Goal: Information Seeking & Learning: Learn about a topic

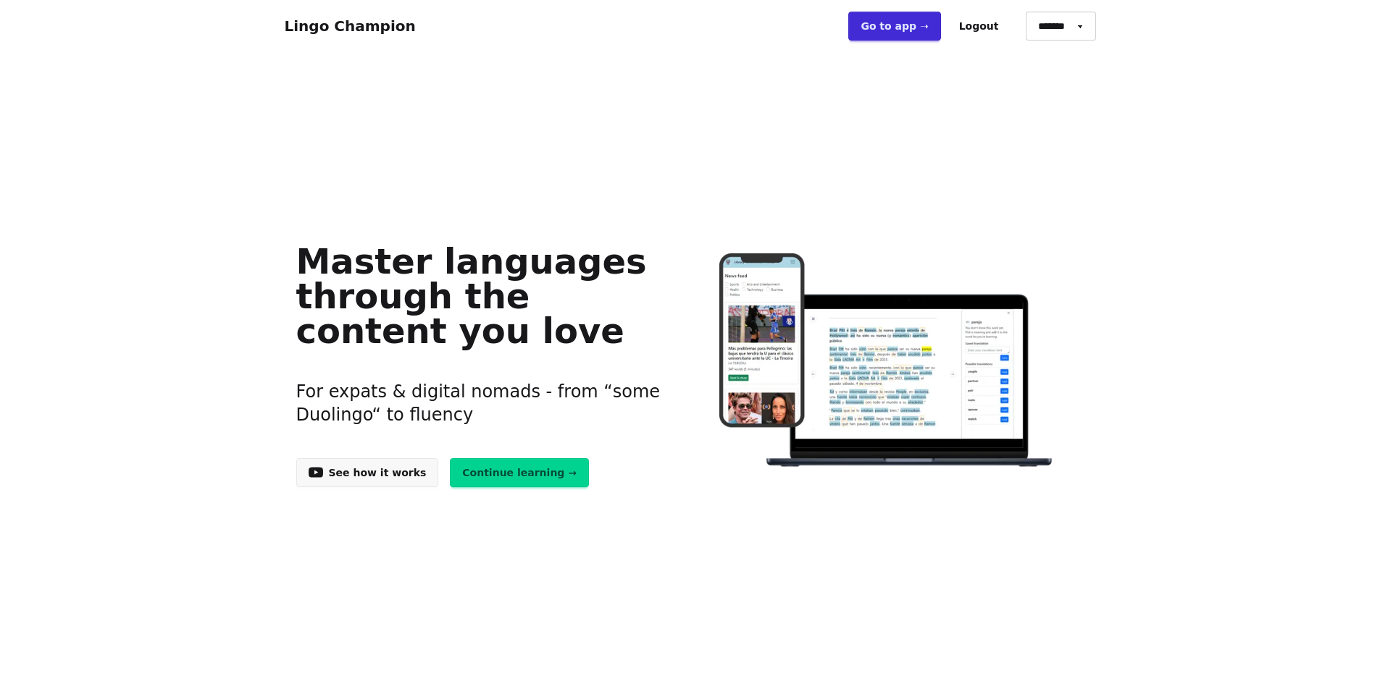
click at [546, 472] on link "Continue learning →" at bounding box center [519, 472] width 139 height 29
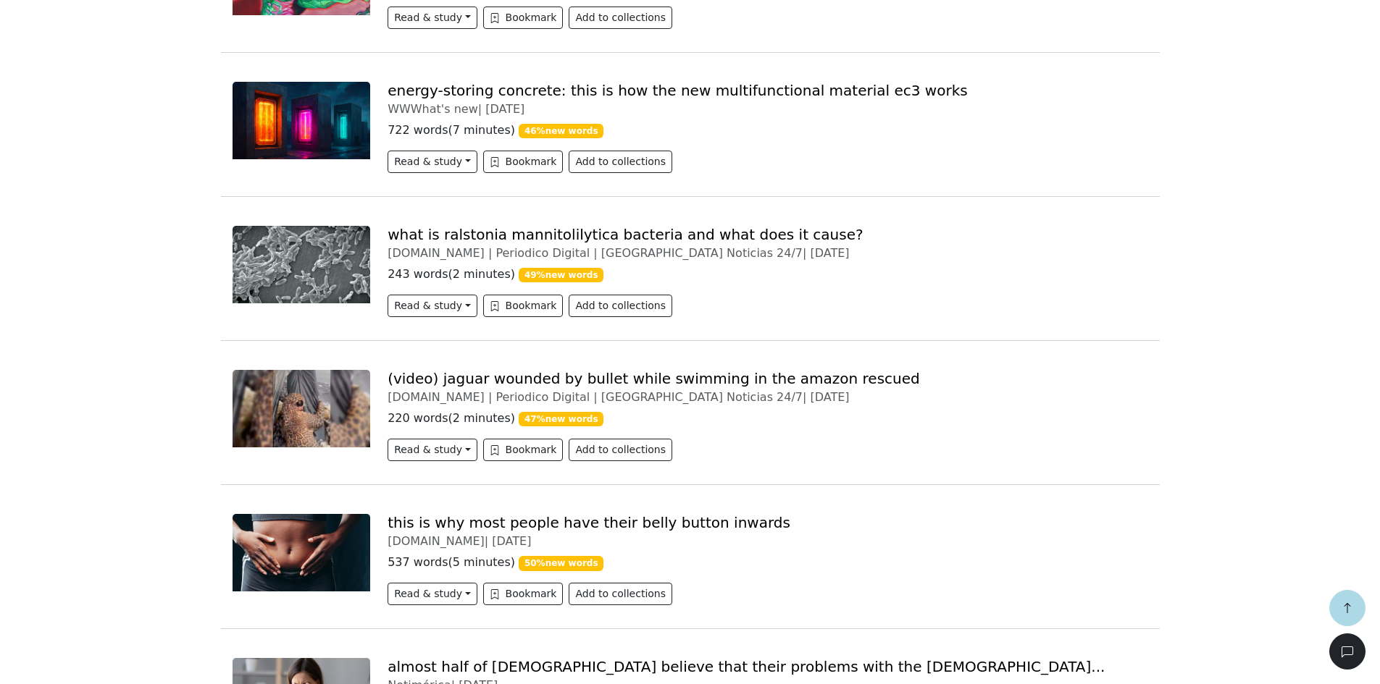
scroll to position [4055, 0]
click at [635, 369] on link "(VIDEO) Rescatan a jaguar herido de bala mientras nadaba en el Amazonas" at bounding box center [700, 377] width 626 height 17
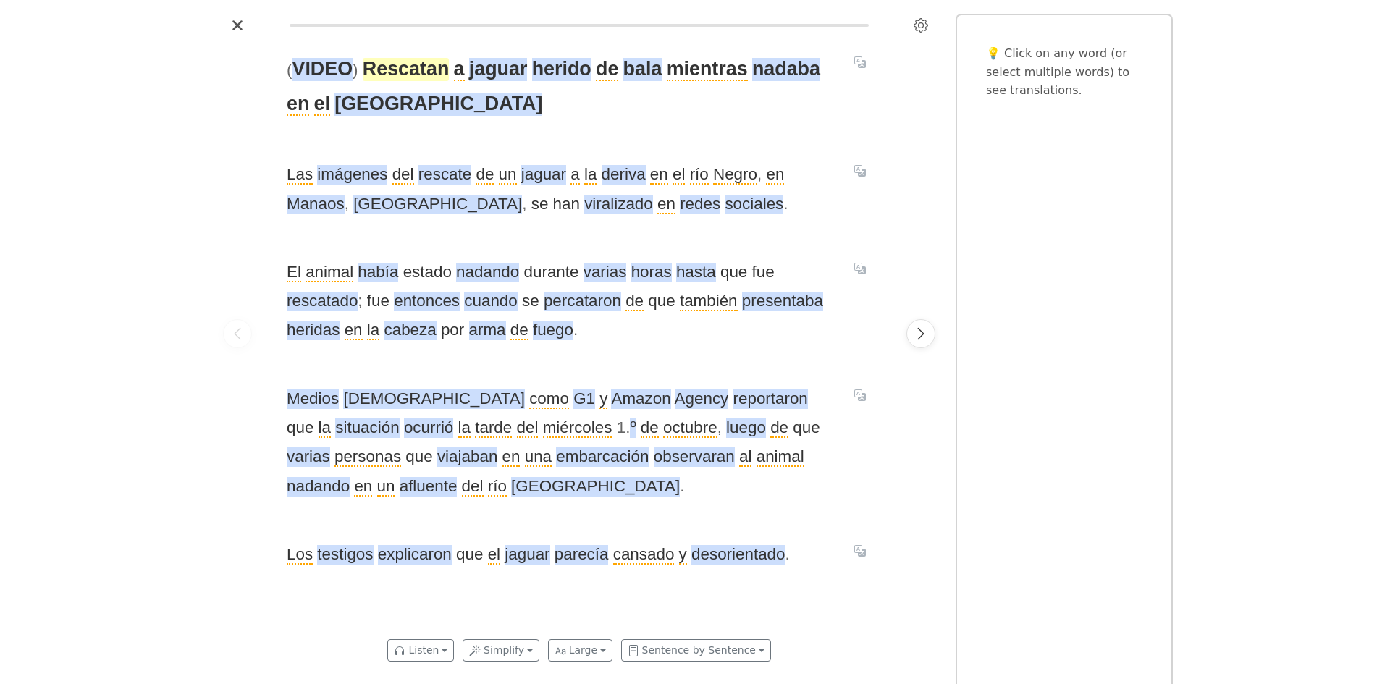
click at [398, 70] on span "Rescatan" at bounding box center [406, 69] width 87 height 23
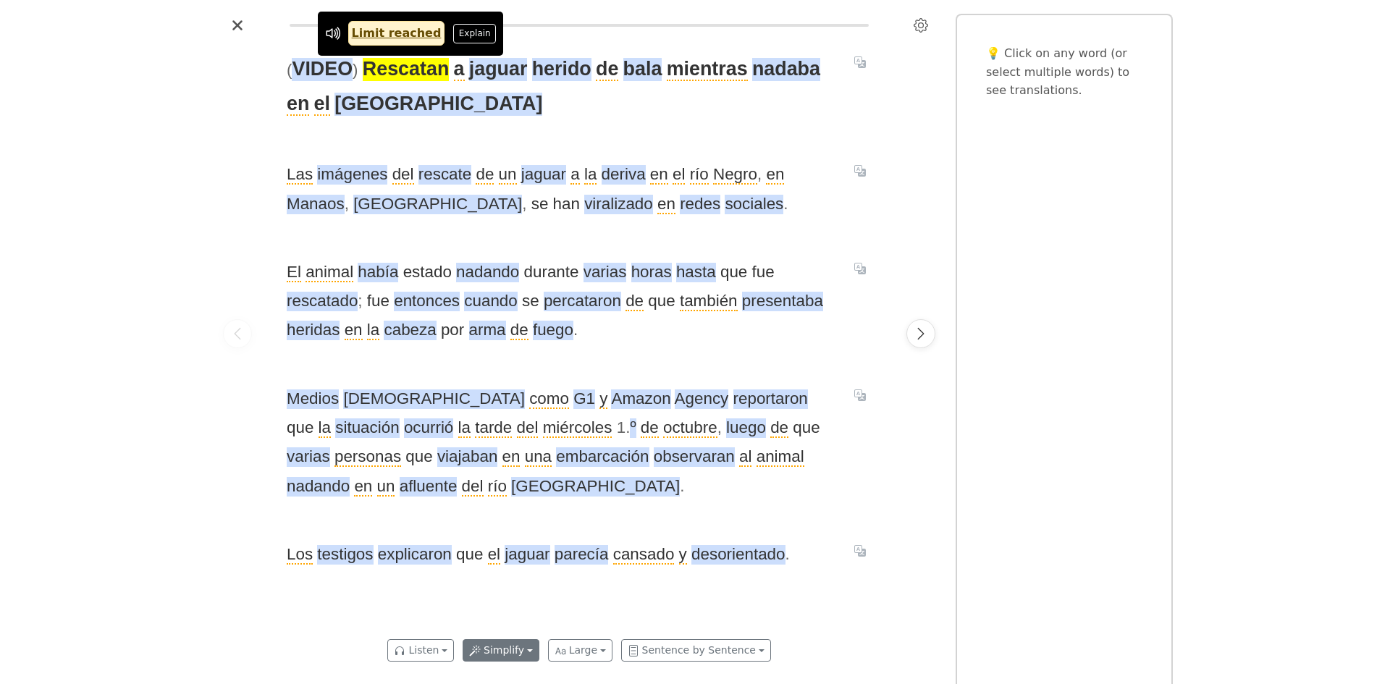
click at [492, 653] on button "Simplify" at bounding box center [501, 650] width 77 height 22
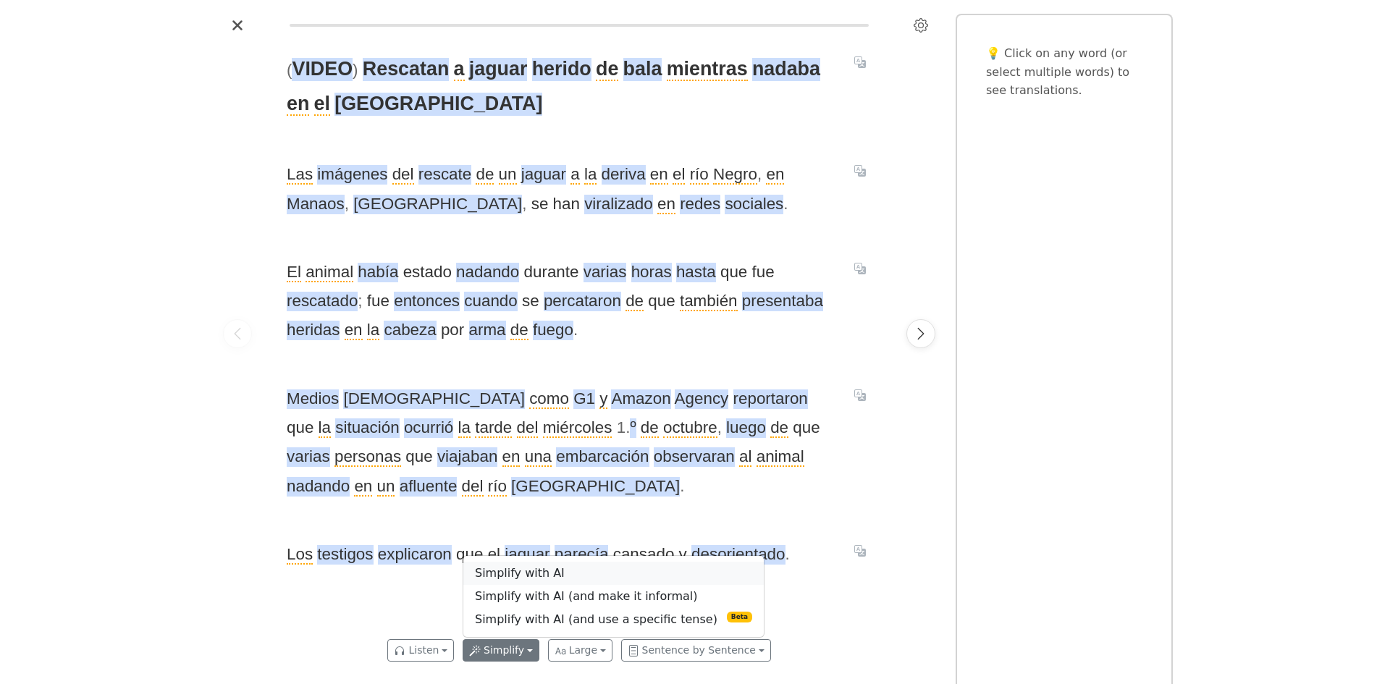
click at [500, 577] on link "Simplify with AI" at bounding box center [613, 573] width 301 height 23
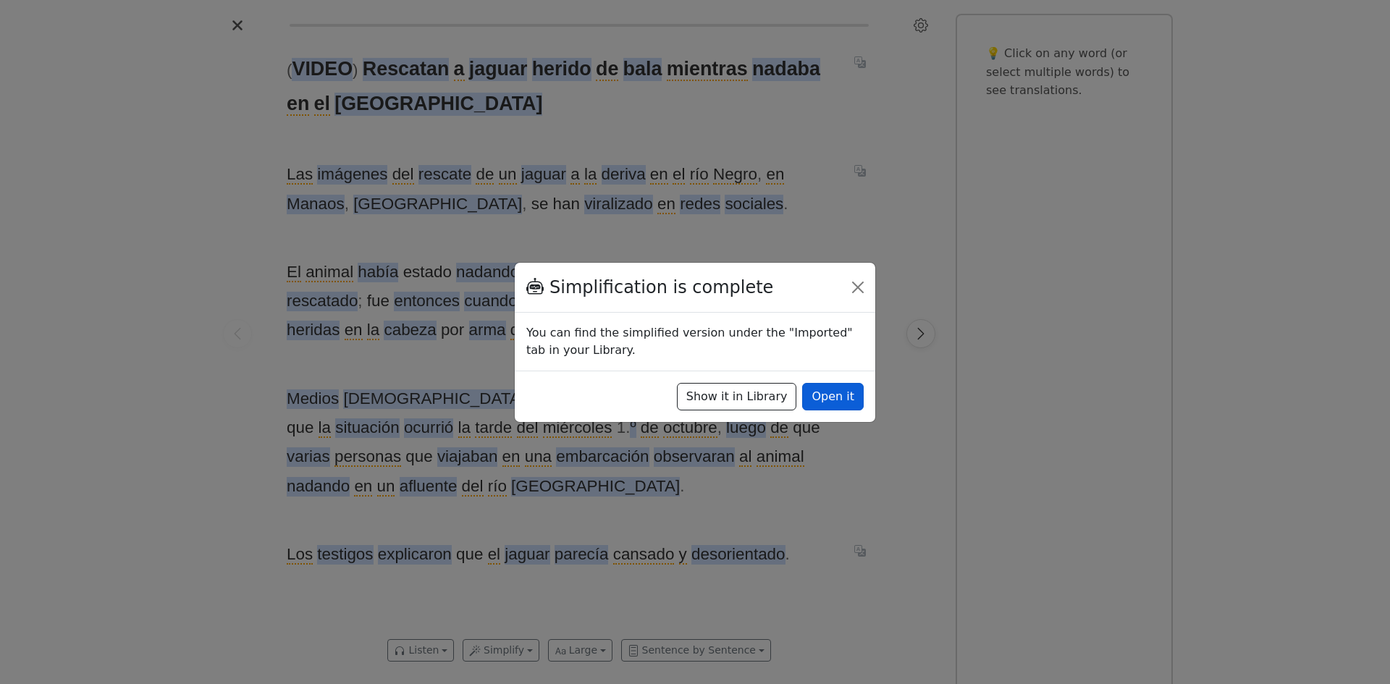
click at [844, 399] on button "Open it" at bounding box center [833, 397] width 62 height 28
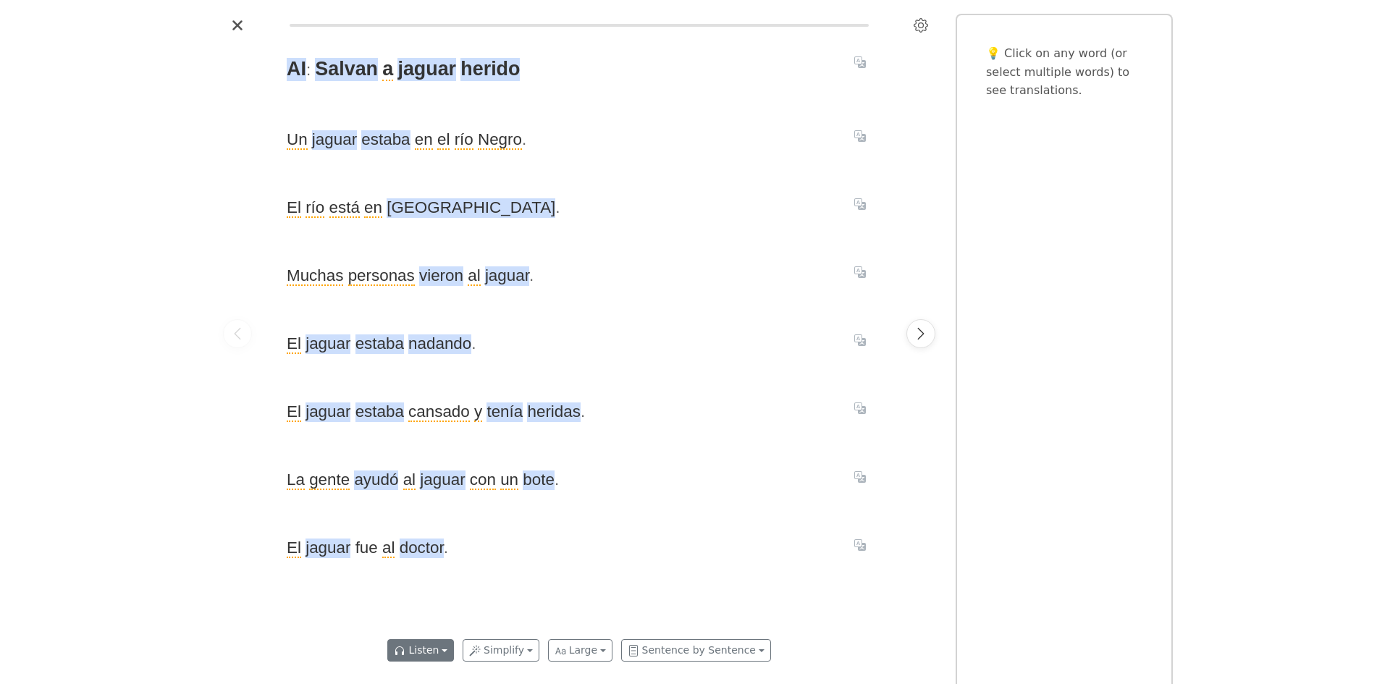
click at [431, 647] on button "Listen" at bounding box center [420, 650] width 67 height 22
click at [435, 575] on link "Generate audio for the content" at bounding box center [489, 573] width 203 height 23
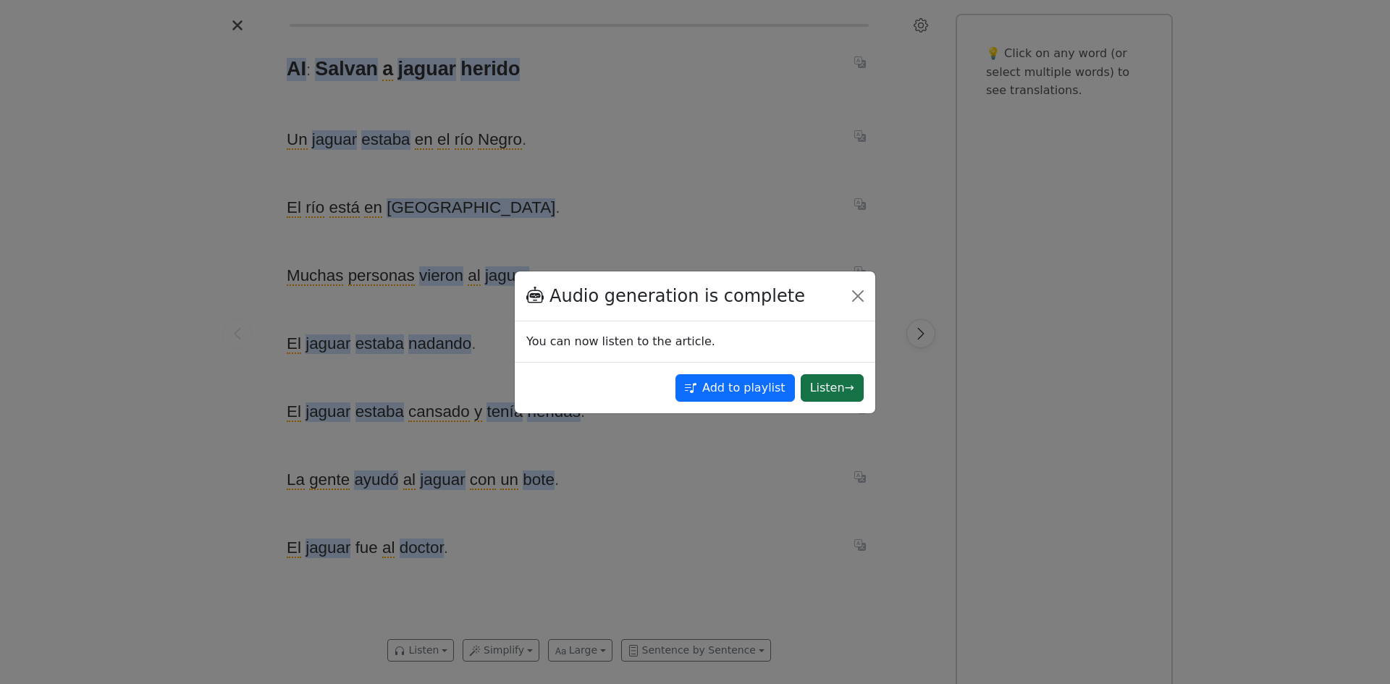
click at [835, 390] on button "Listen →" at bounding box center [832, 388] width 63 height 28
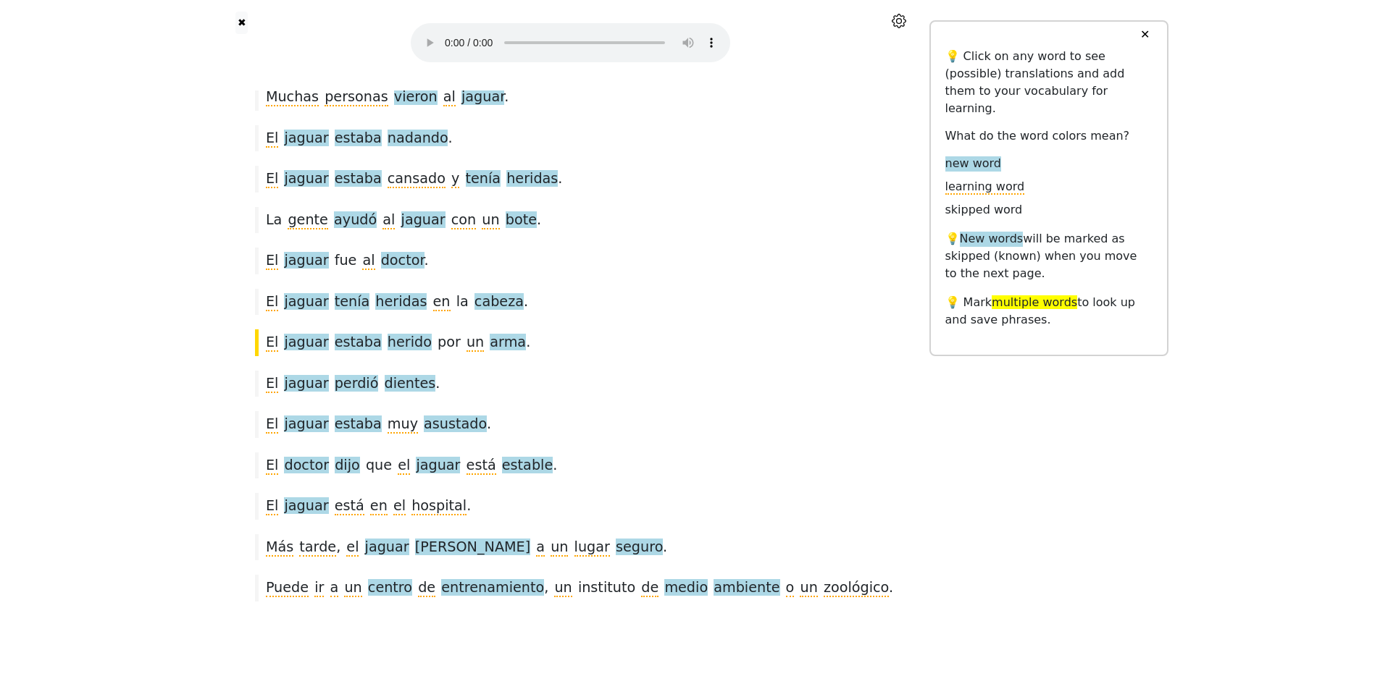
scroll to position [206, 0]
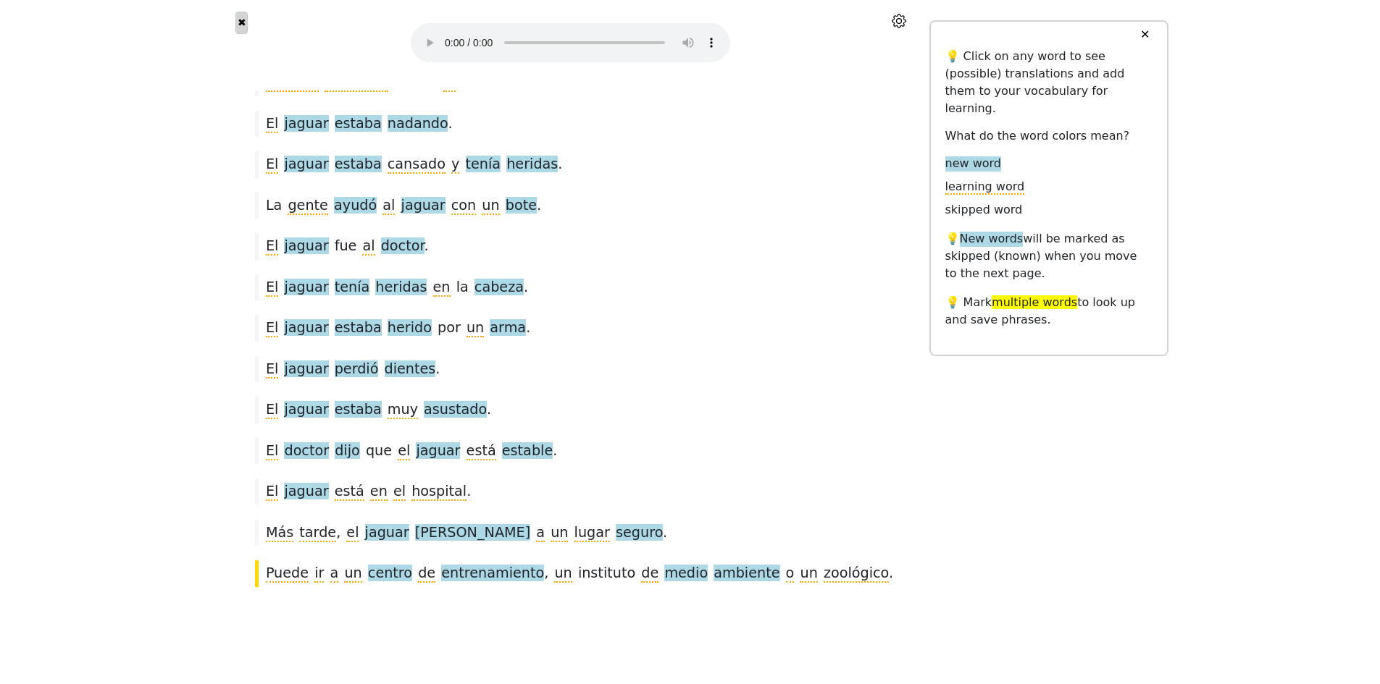
click at [242, 24] on button "✖" at bounding box center [241, 23] width 12 height 22
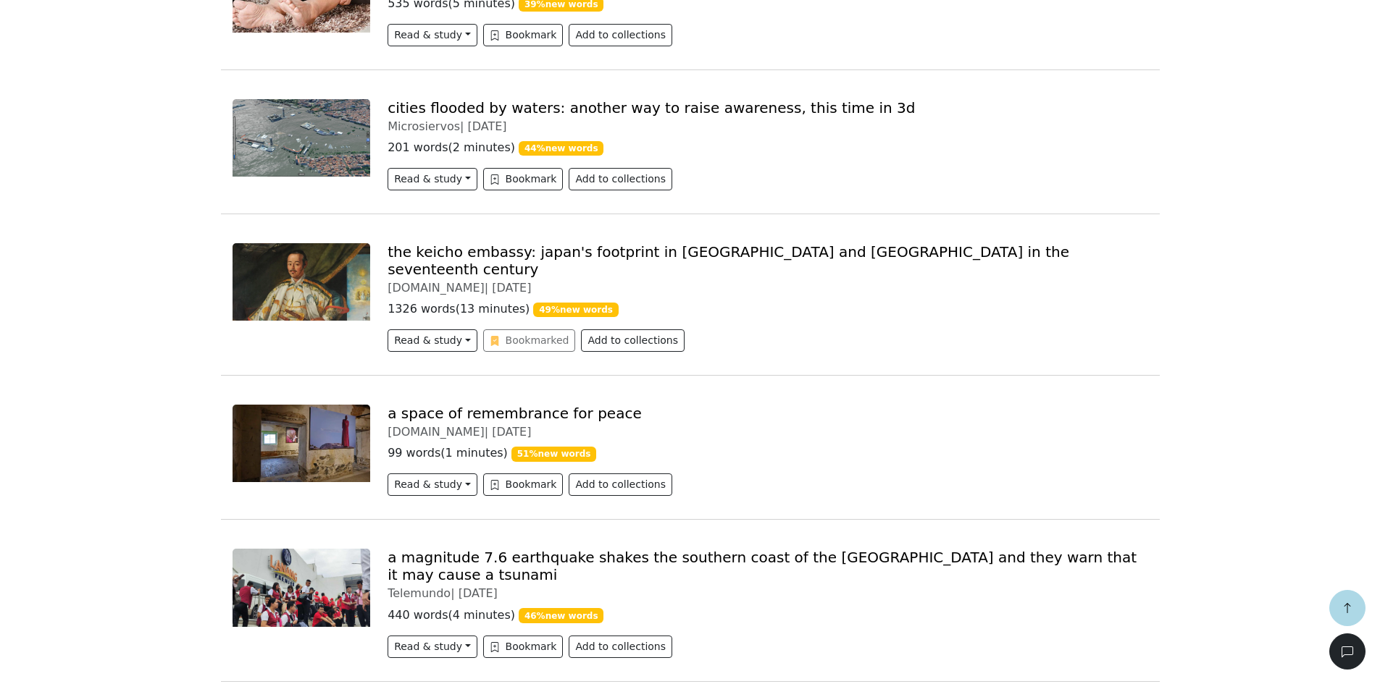
scroll to position [941, 0]
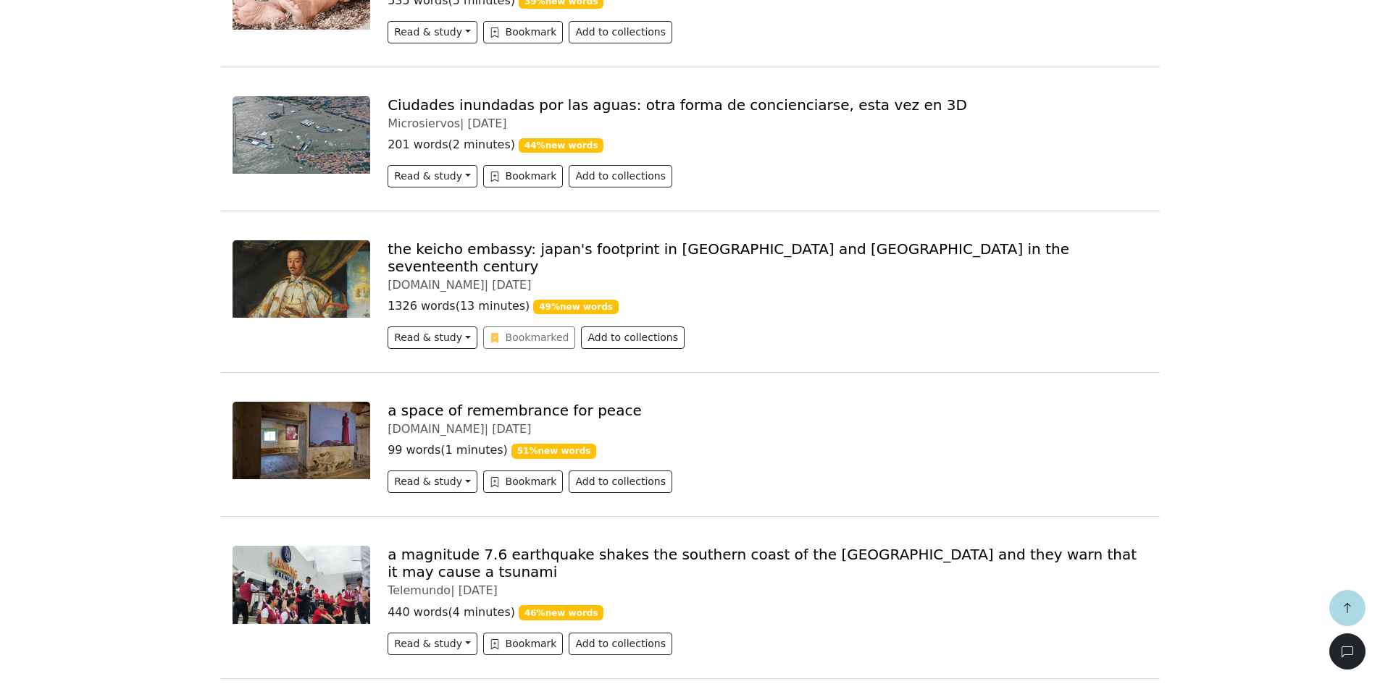
click at [472, 113] on link "Ciudades inundadas por las aguas: otra forma de concienciarse, esta vez en 3D" at bounding box center [676, 104] width 579 height 17
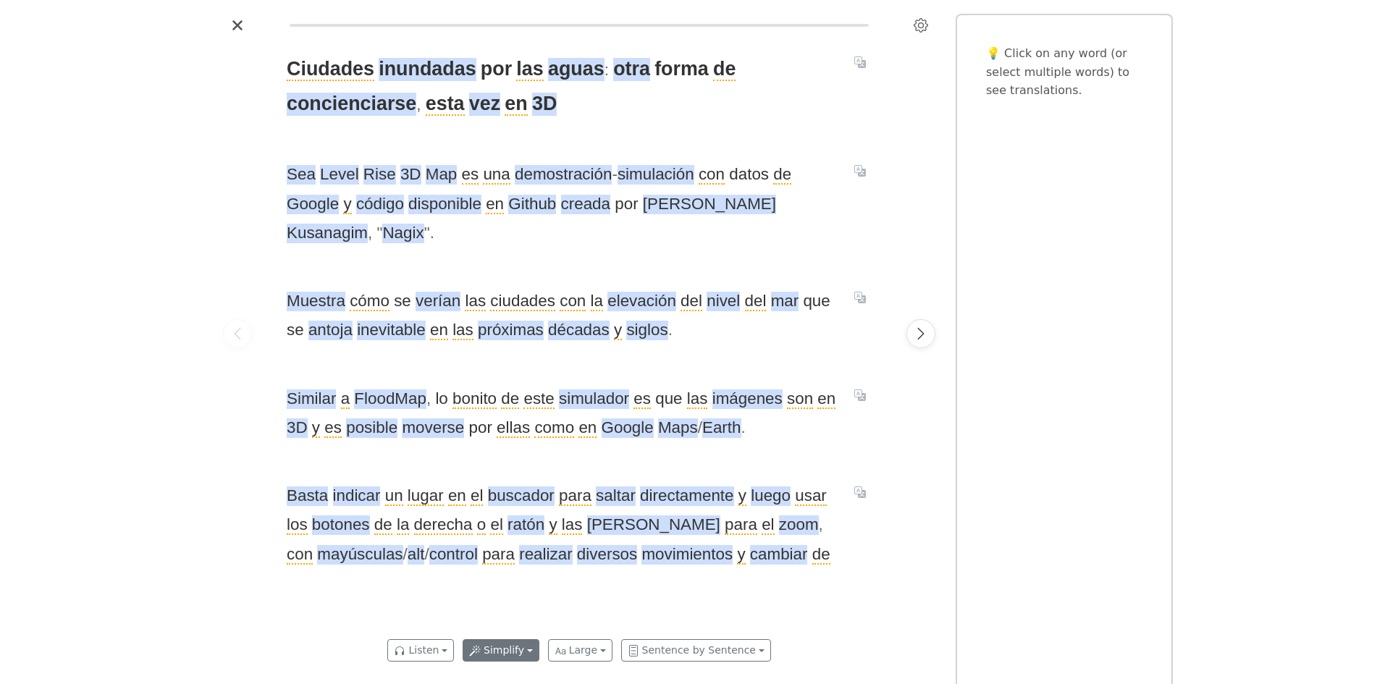
click at [499, 651] on button "Simplify" at bounding box center [501, 650] width 77 height 22
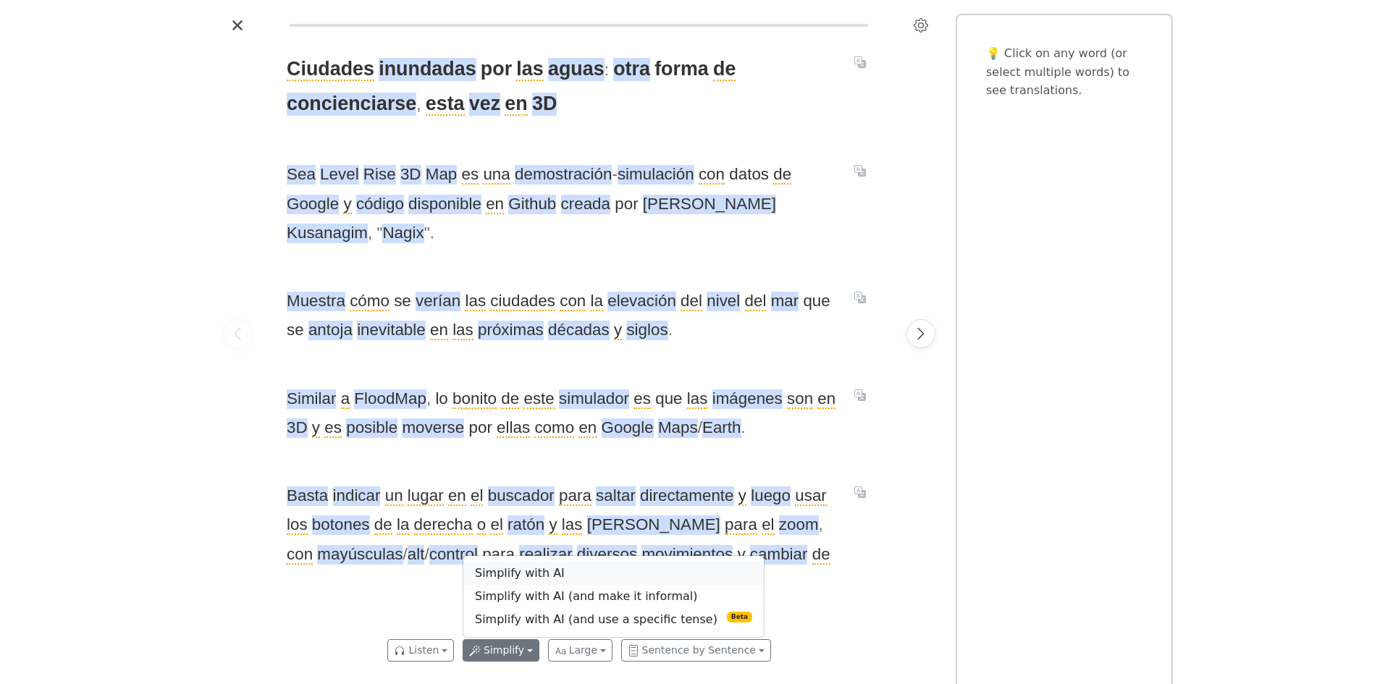
click at [505, 572] on link "Simplify with AI" at bounding box center [613, 573] width 301 height 23
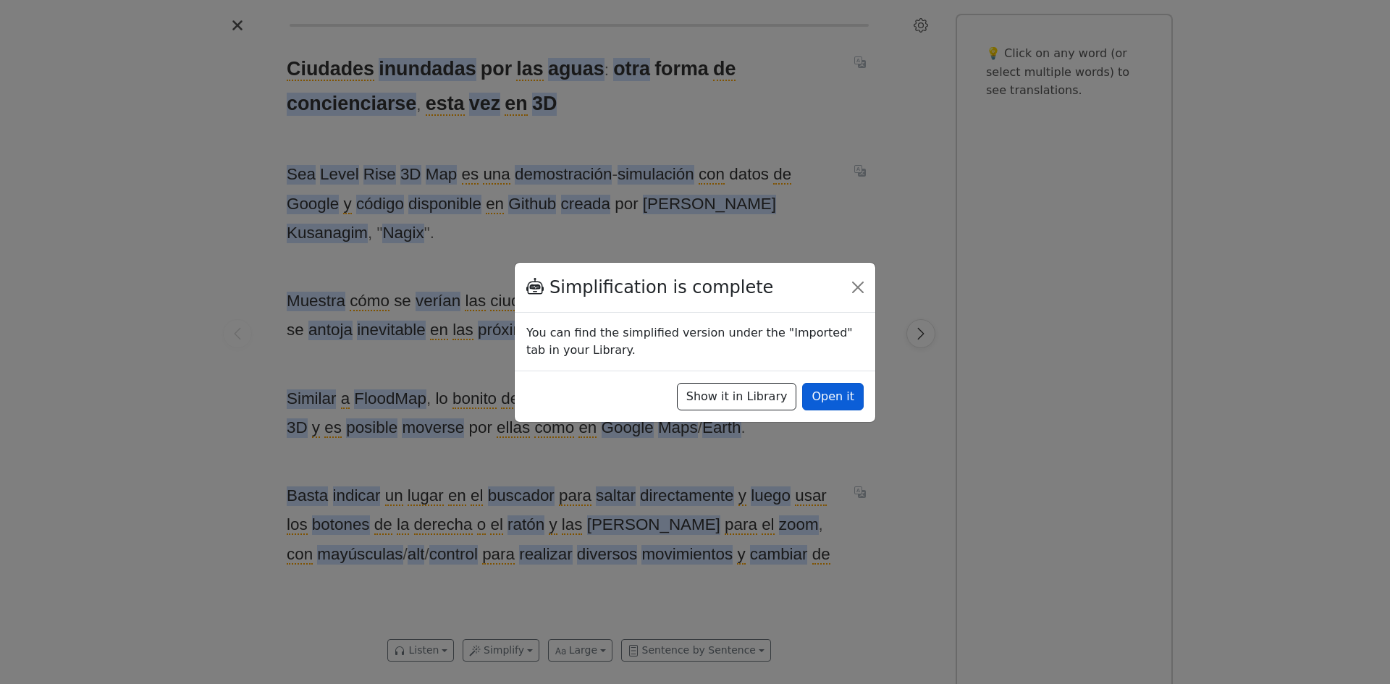
click at [839, 398] on button "Open it" at bounding box center [833, 397] width 62 height 28
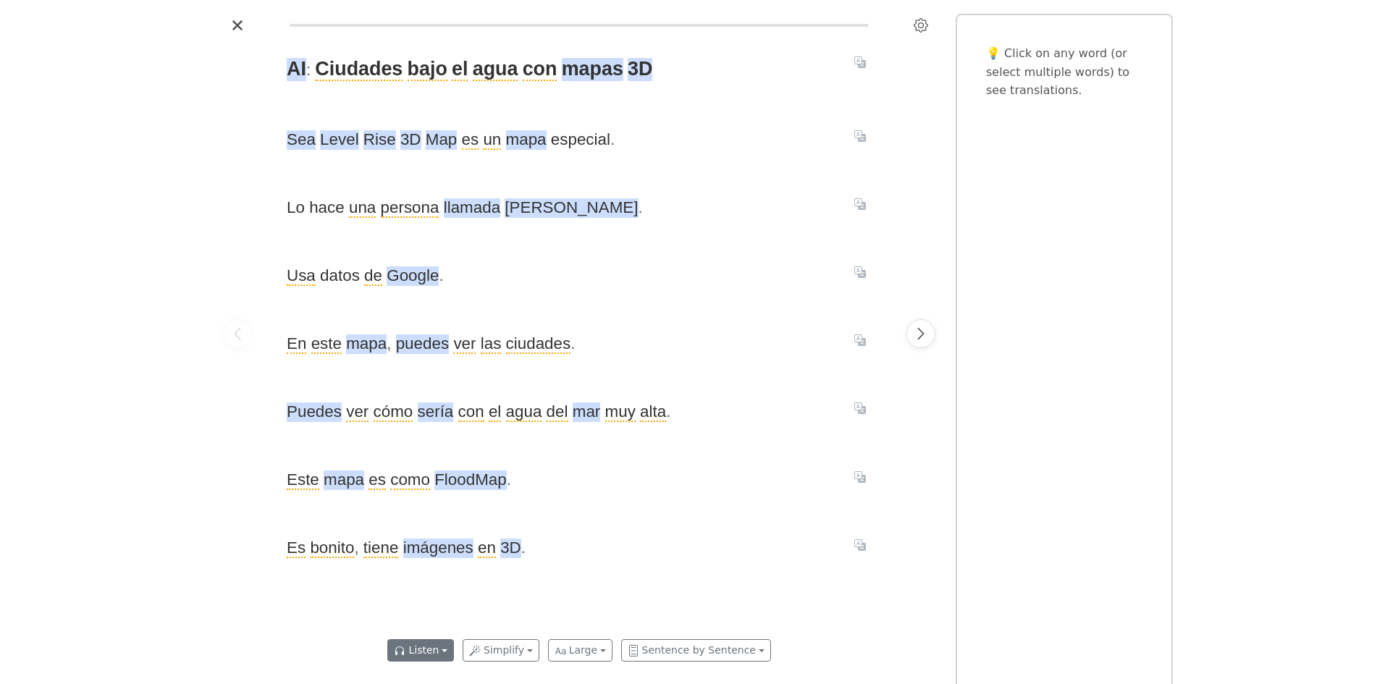
click at [433, 647] on button "Listen" at bounding box center [420, 650] width 67 height 22
click at [435, 595] on link "Listen to the article" at bounding box center [489, 596] width 203 height 23
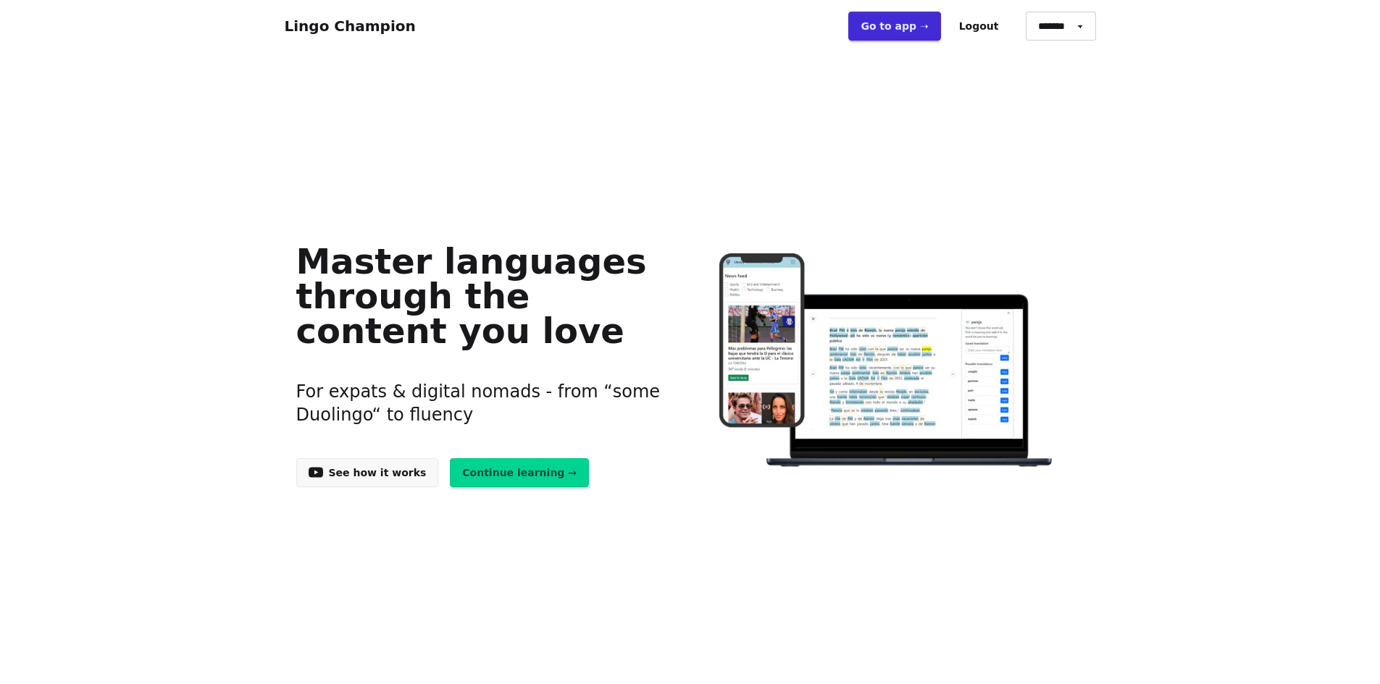
click at [508, 470] on link "Continue learning →" at bounding box center [519, 472] width 139 height 29
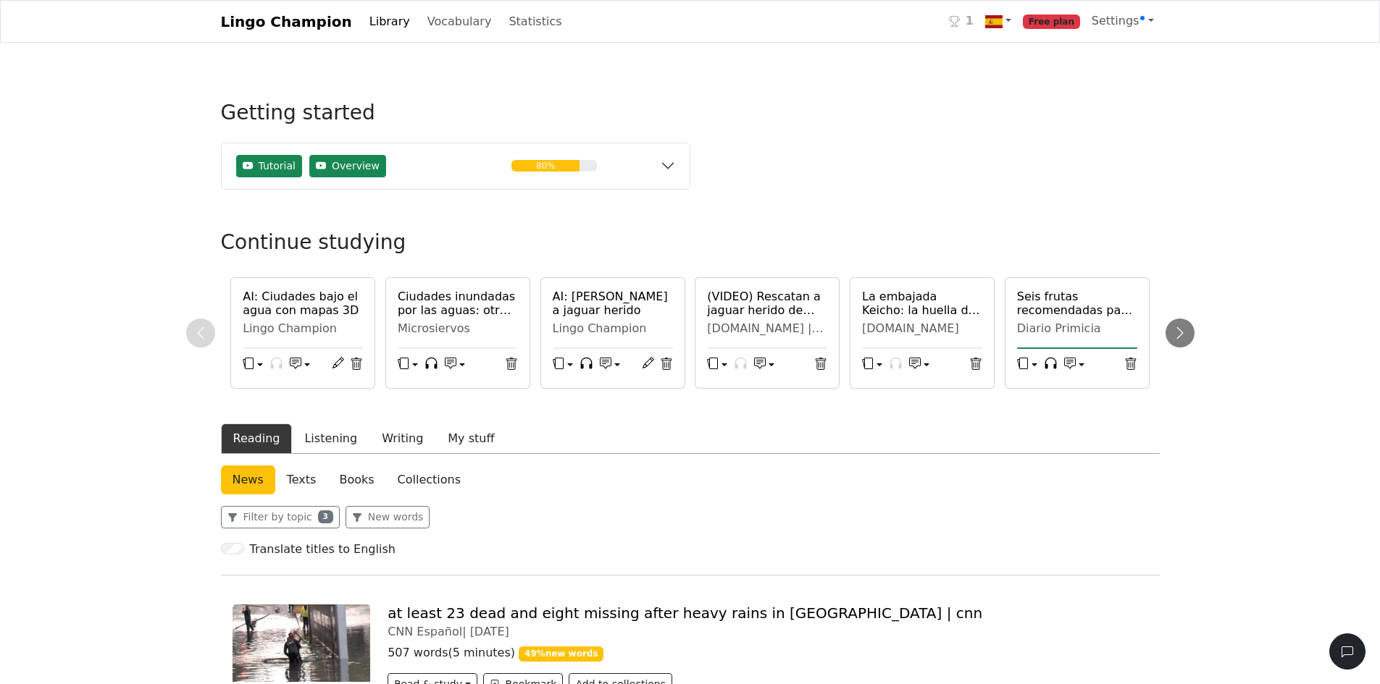
click at [915, 308] on h6 "La embajada Keicho: la huella de Japón en Italia y España en el siglo XVII" at bounding box center [922, 304] width 120 height 28
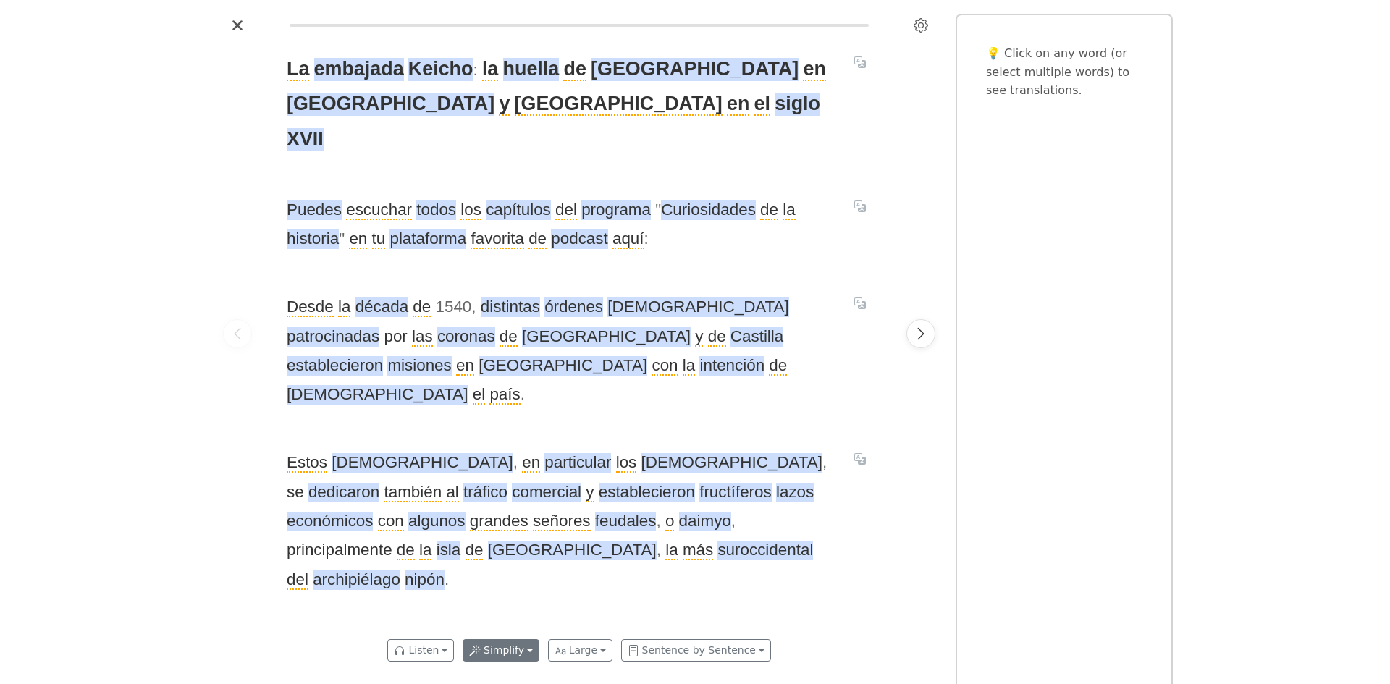
click at [520, 647] on button "Simplify" at bounding box center [501, 650] width 77 height 22
click at [523, 569] on link "Simplify with AI" at bounding box center [613, 573] width 301 height 23
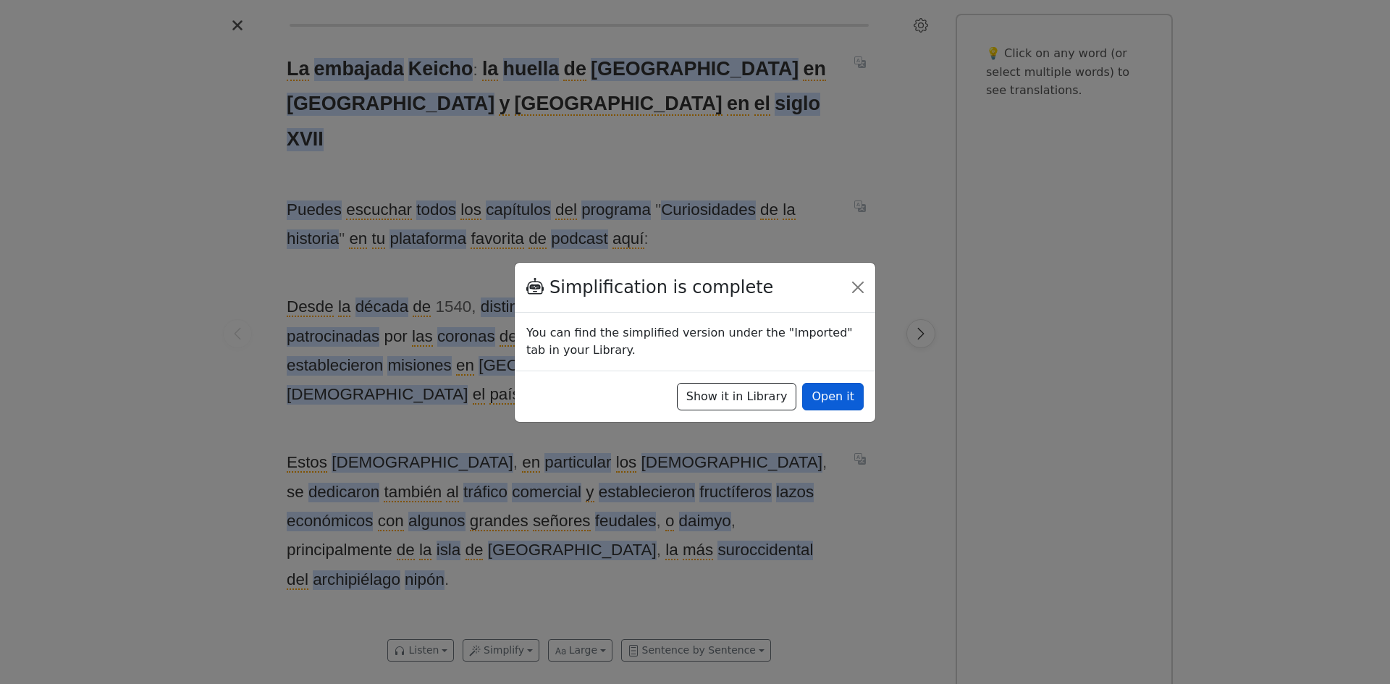
click at [834, 396] on button "Open it" at bounding box center [833, 397] width 62 height 28
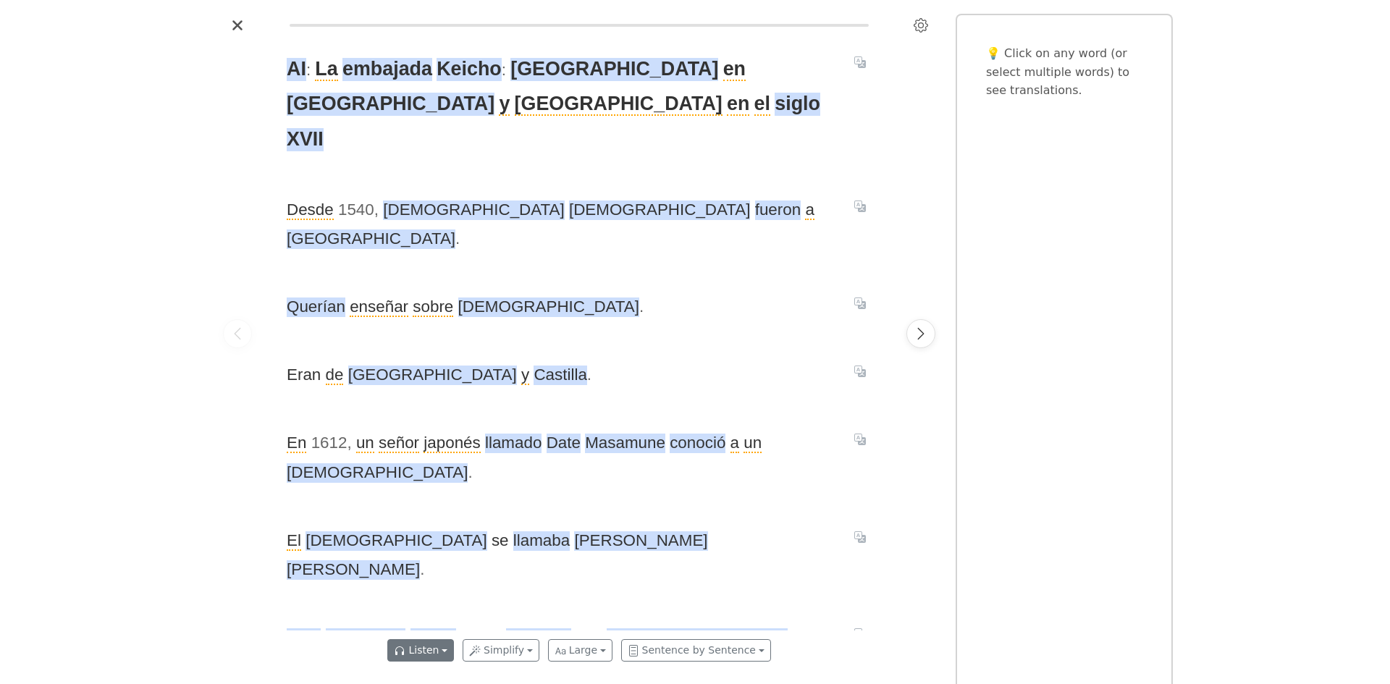
click at [425, 648] on button "Listen" at bounding box center [420, 650] width 67 height 22
click at [429, 573] on link "Generate audio for the content" at bounding box center [489, 573] width 203 height 23
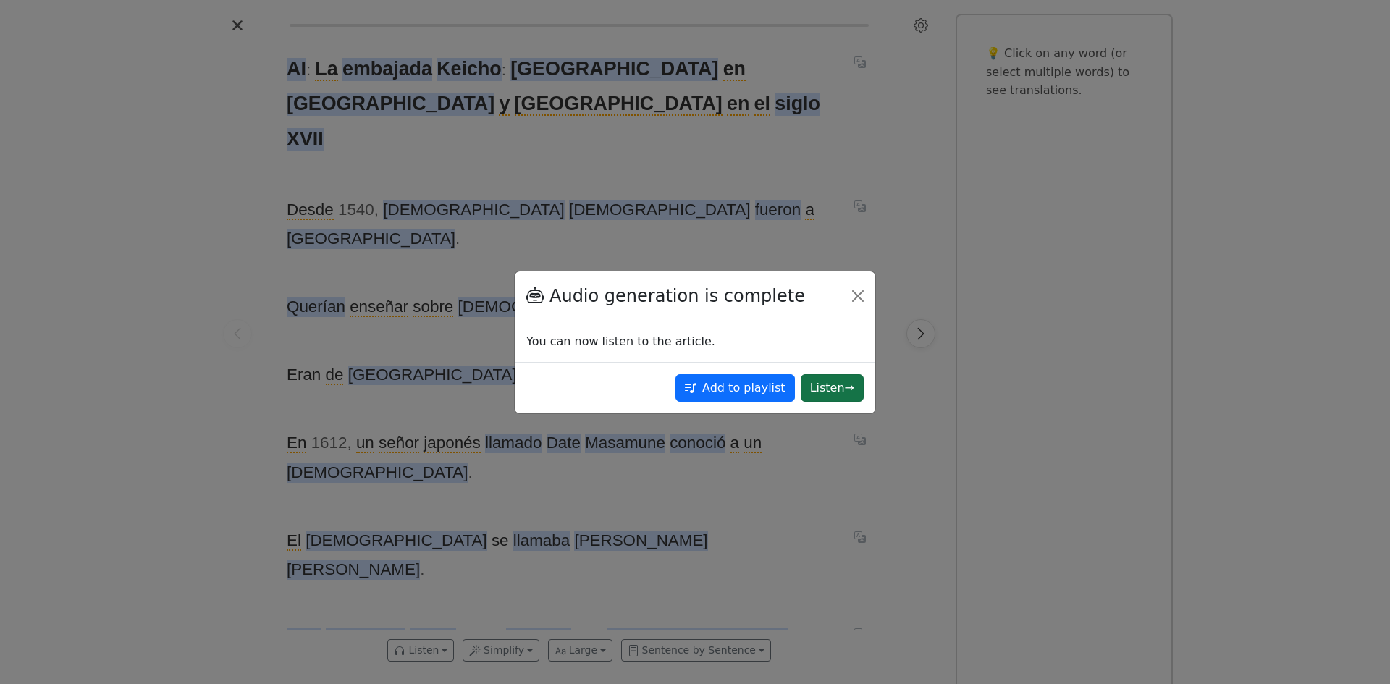
click at [826, 387] on button "Listen →" at bounding box center [832, 388] width 63 height 28
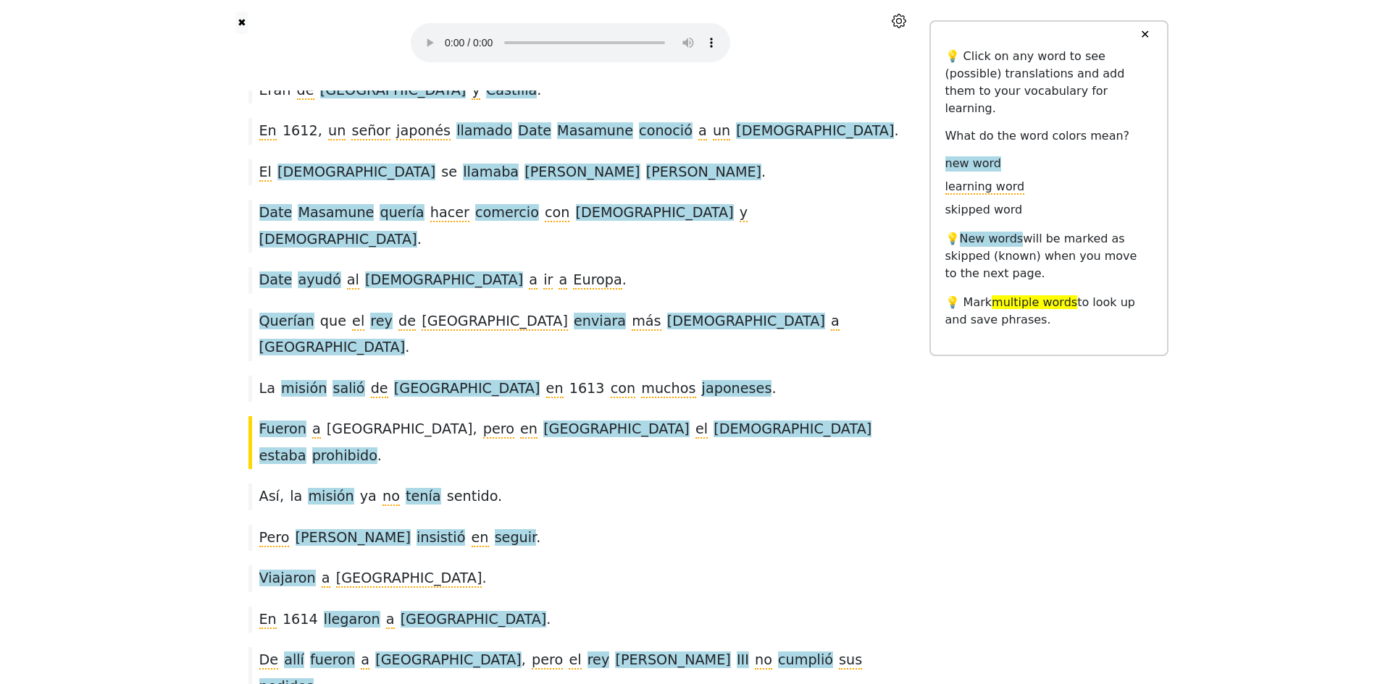
scroll to position [274, 0]
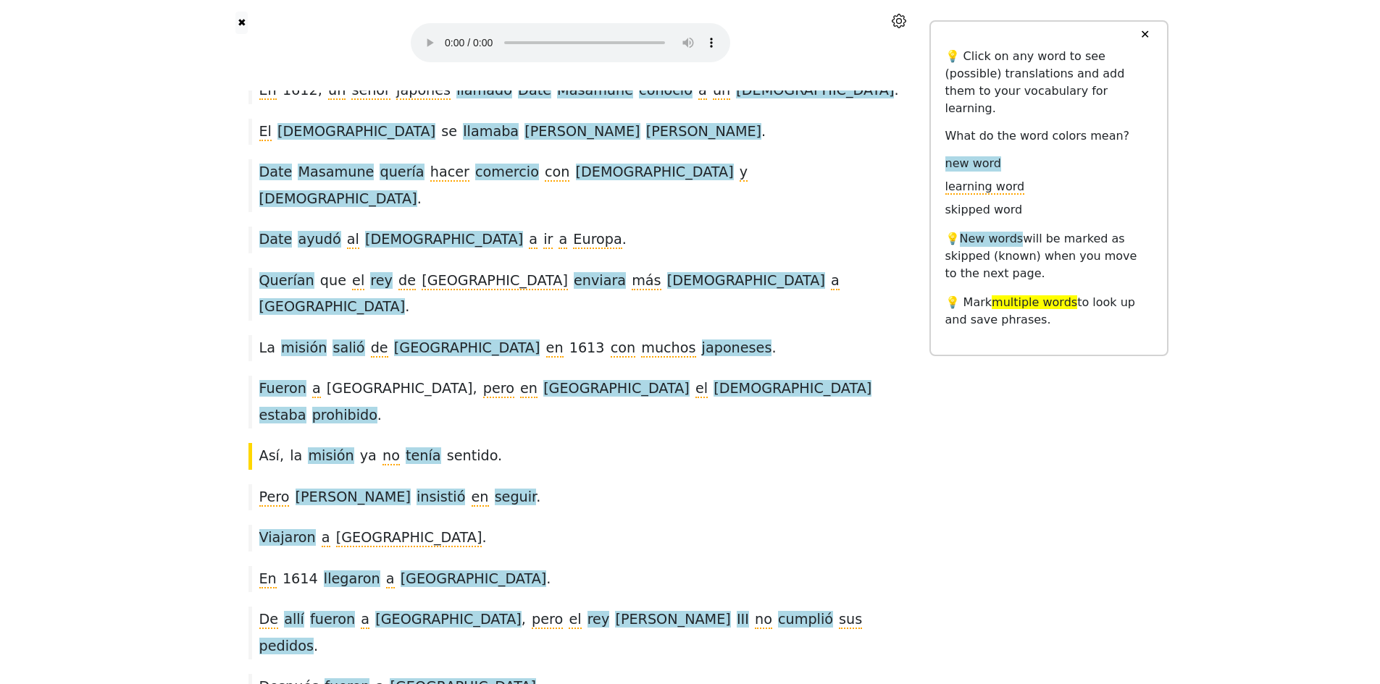
click at [252, 376] on div at bounding box center [246, 402] width 11 height 53
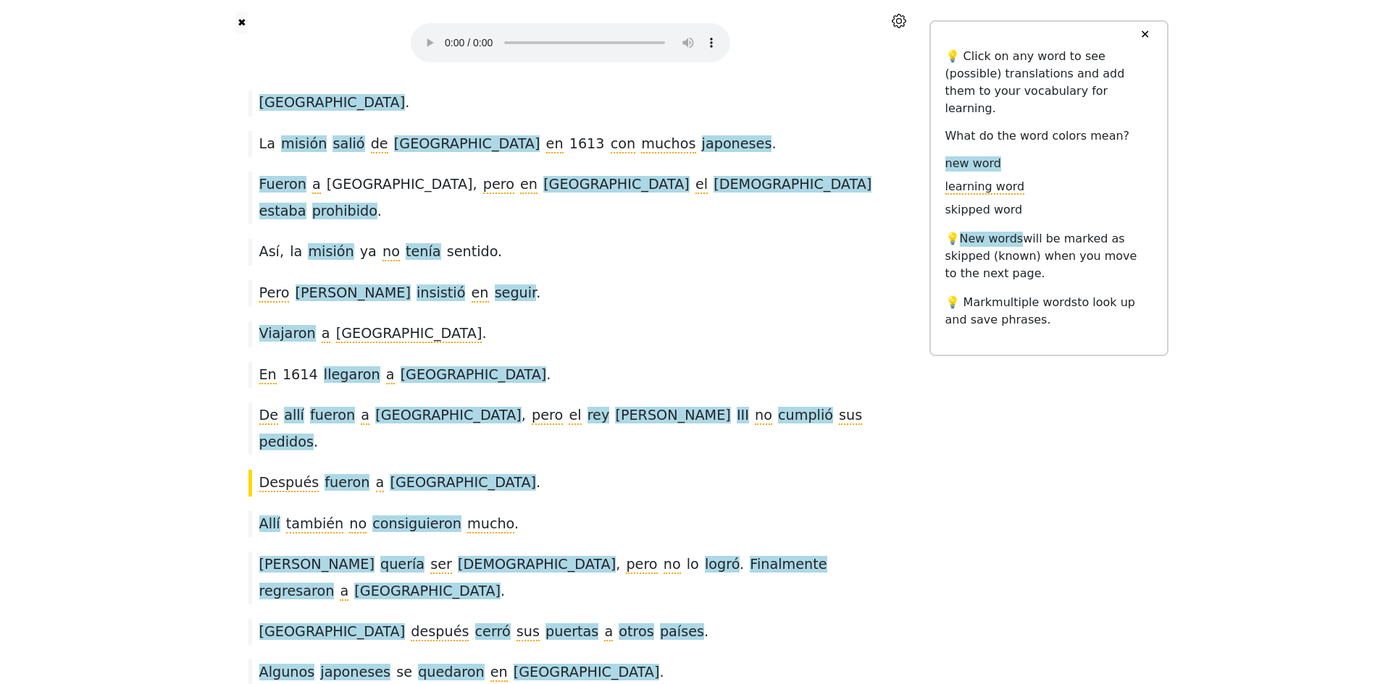
scroll to position [492, 0]
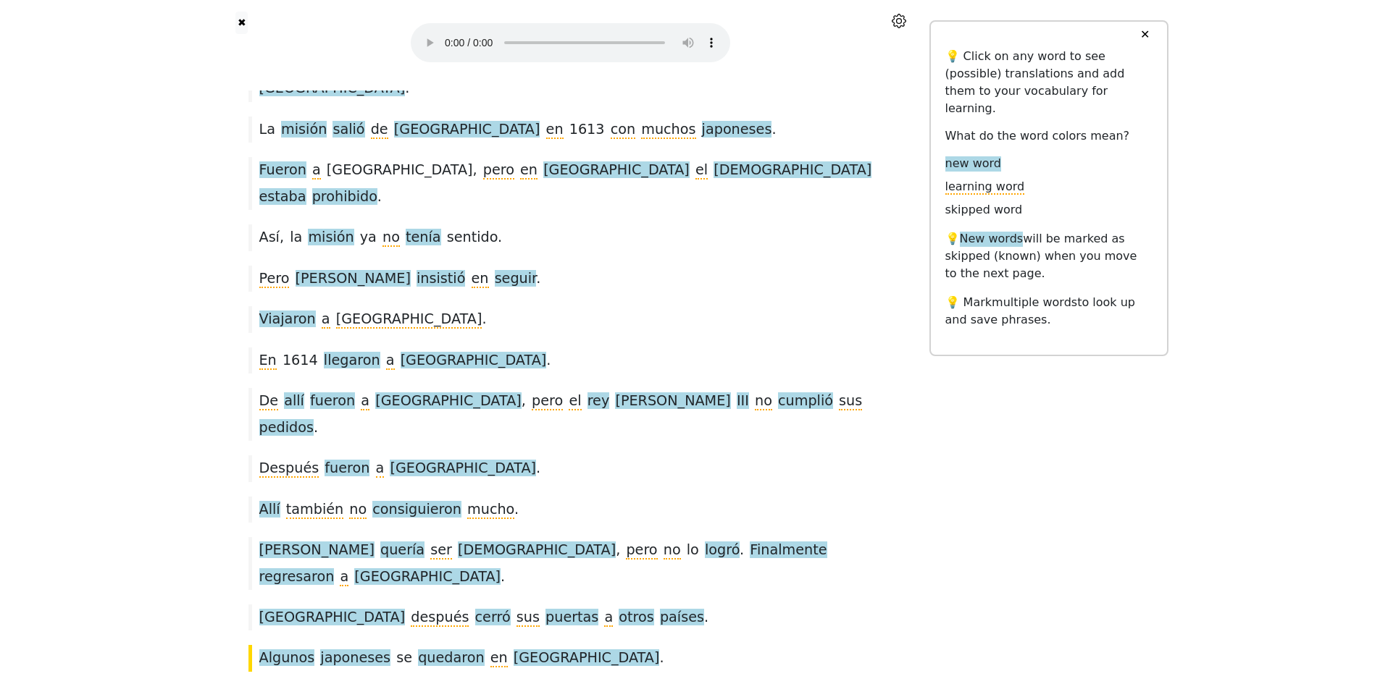
click at [252, 605] on div at bounding box center [246, 618] width 11 height 26
click at [247, 21] on button "✖" at bounding box center [241, 23] width 12 height 22
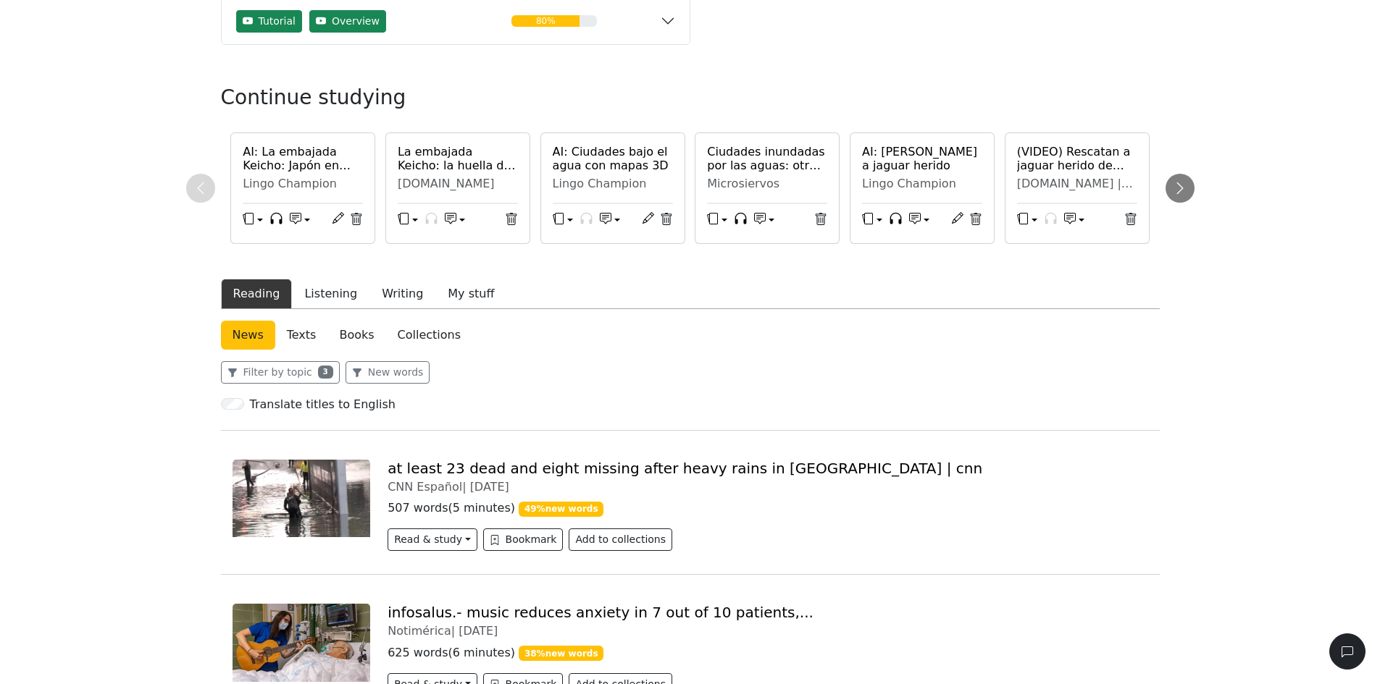
scroll to position [217, 0]
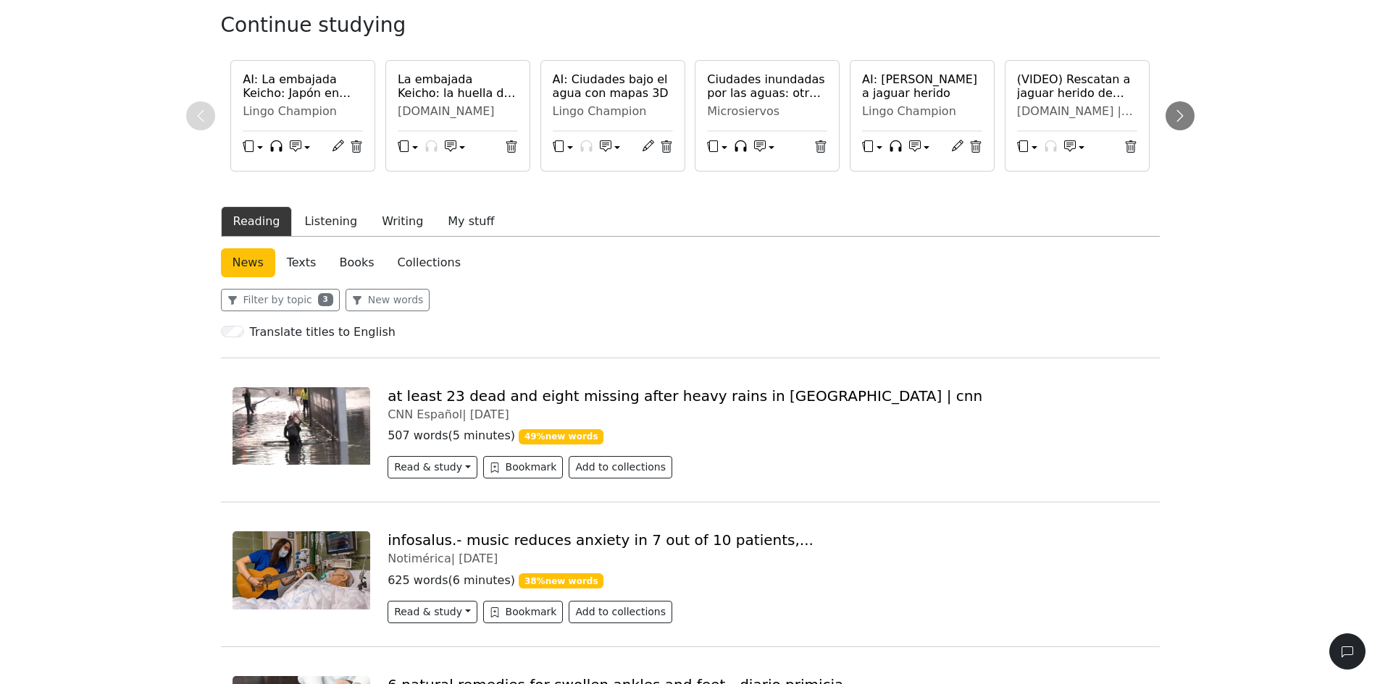
click at [594, 90] on h6 "AI: Ciudades bajo el agua con mapas 3D" at bounding box center [613, 86] width 120 height 28
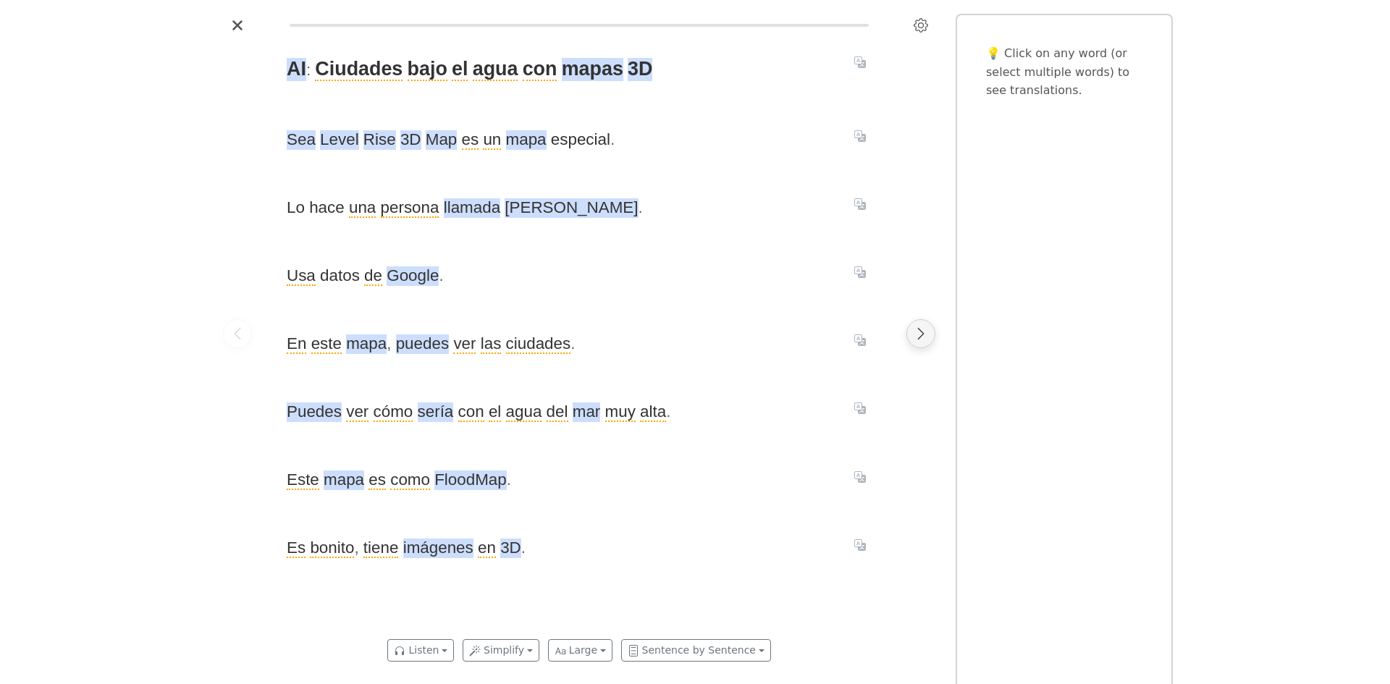
click at [915, 332] on icon "Next page" at bounding box center [921, 334] width 14 height 14
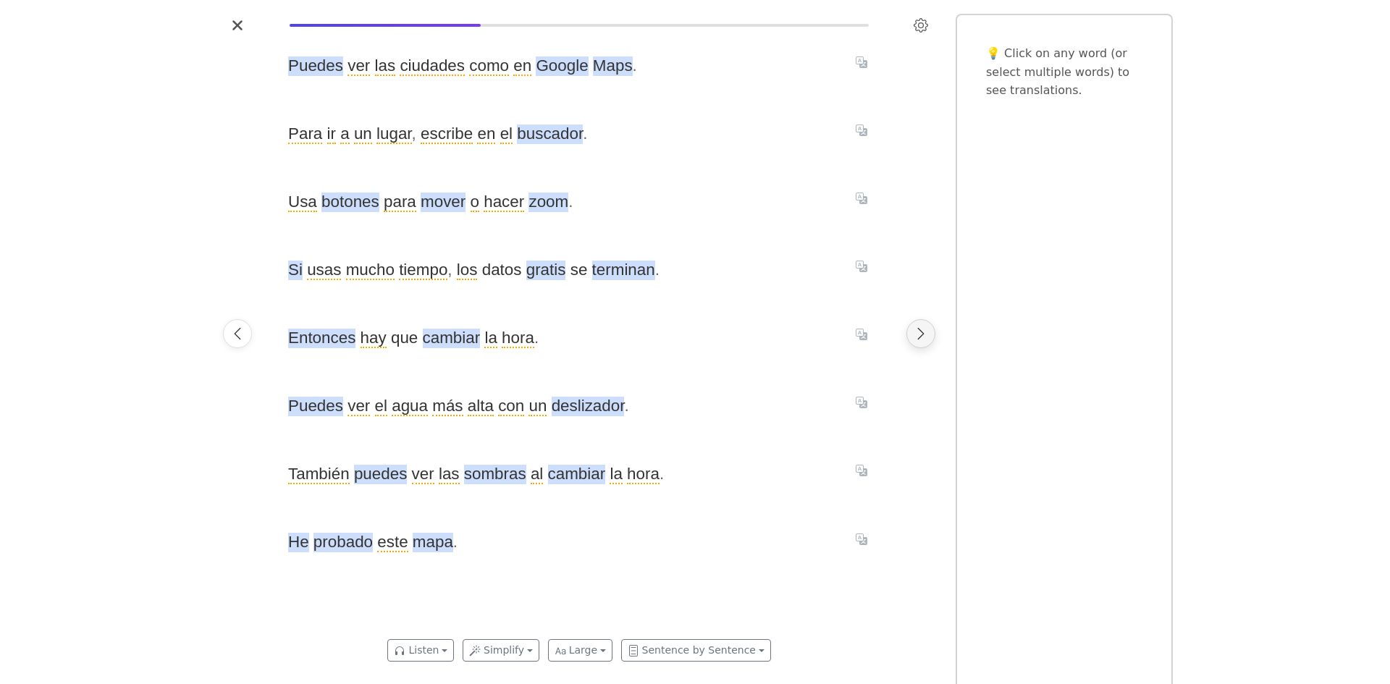
scroll to position [0, 614]
click at [915, 332] on icon "Next page" at bounding box center [921, 334] width 14 height 14
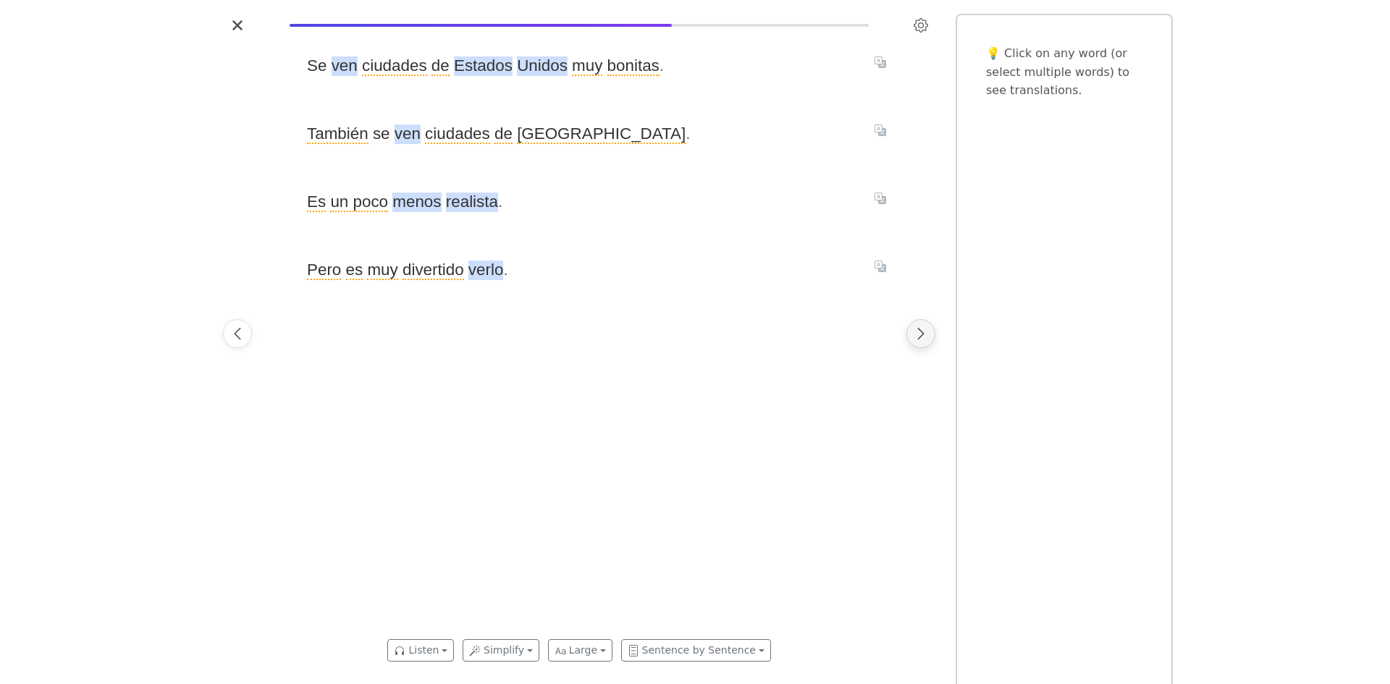
scroll to position [0, 1228]
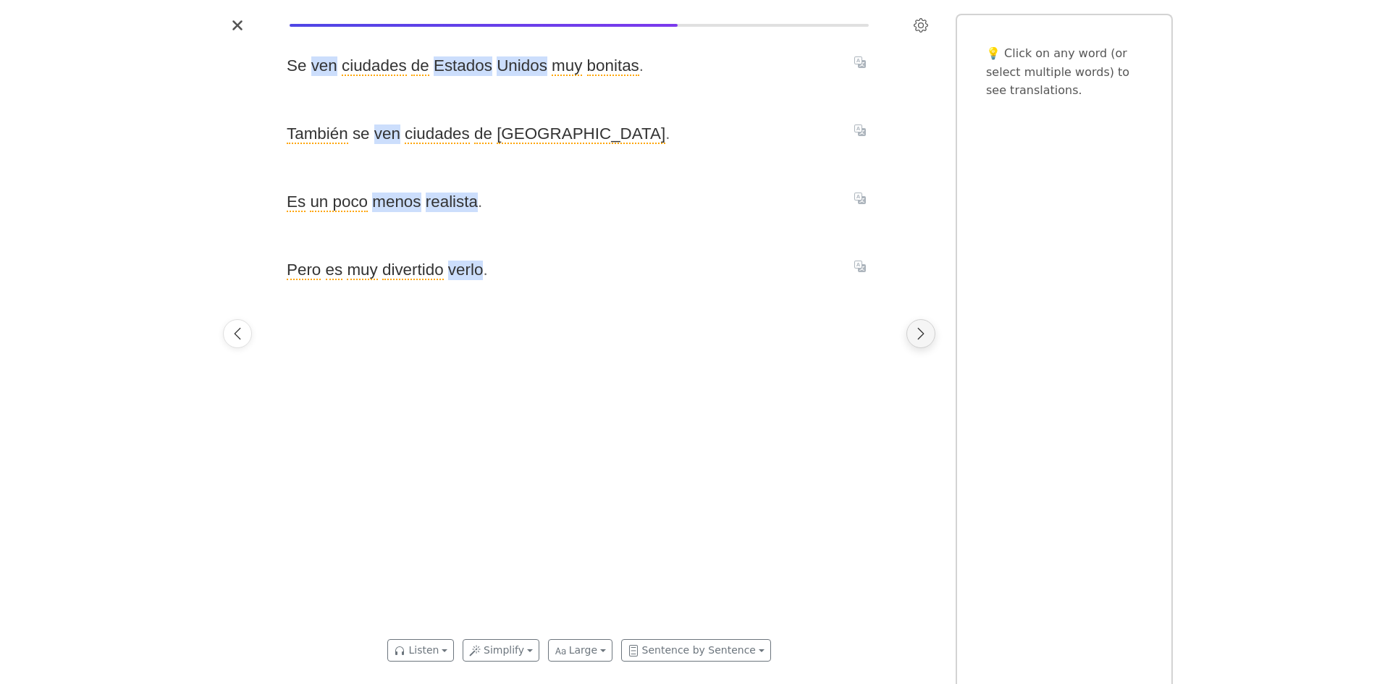
click at [915, 332] on icon "Next page" at bounding box center [921, 334] width 14 height 14
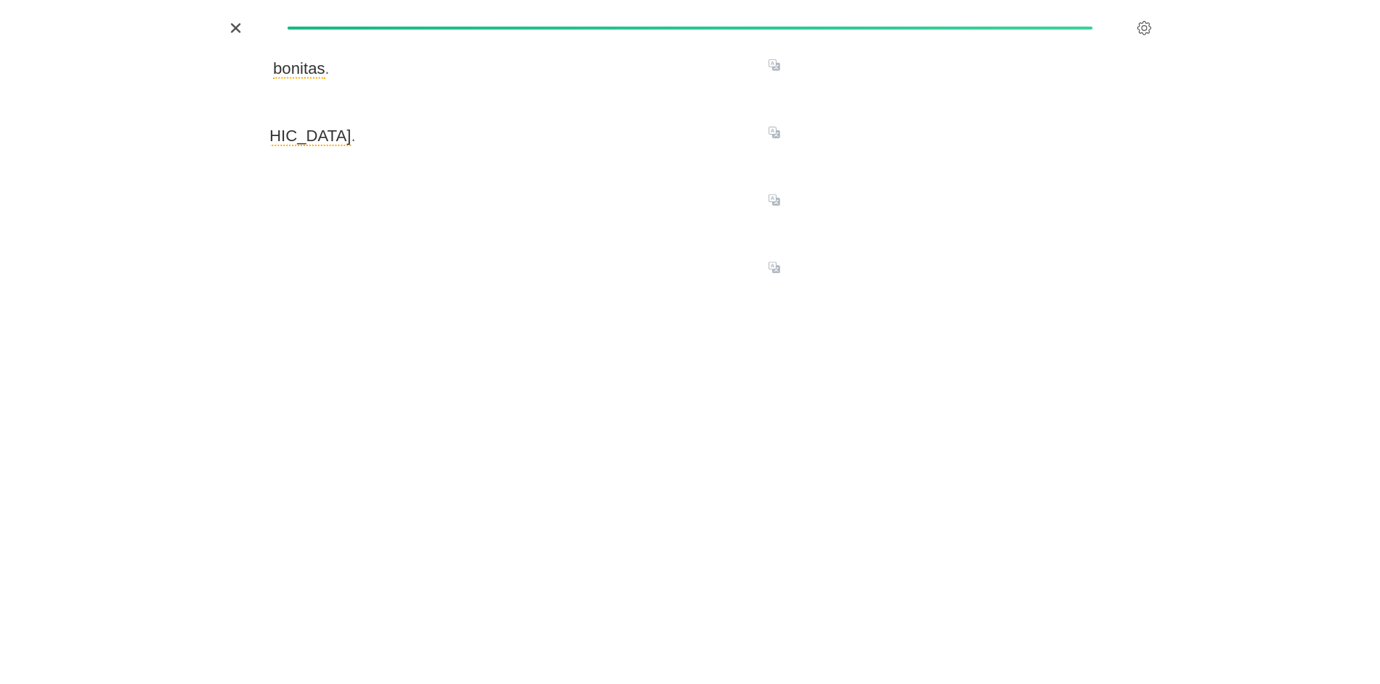
scroll to position [0, 2538]
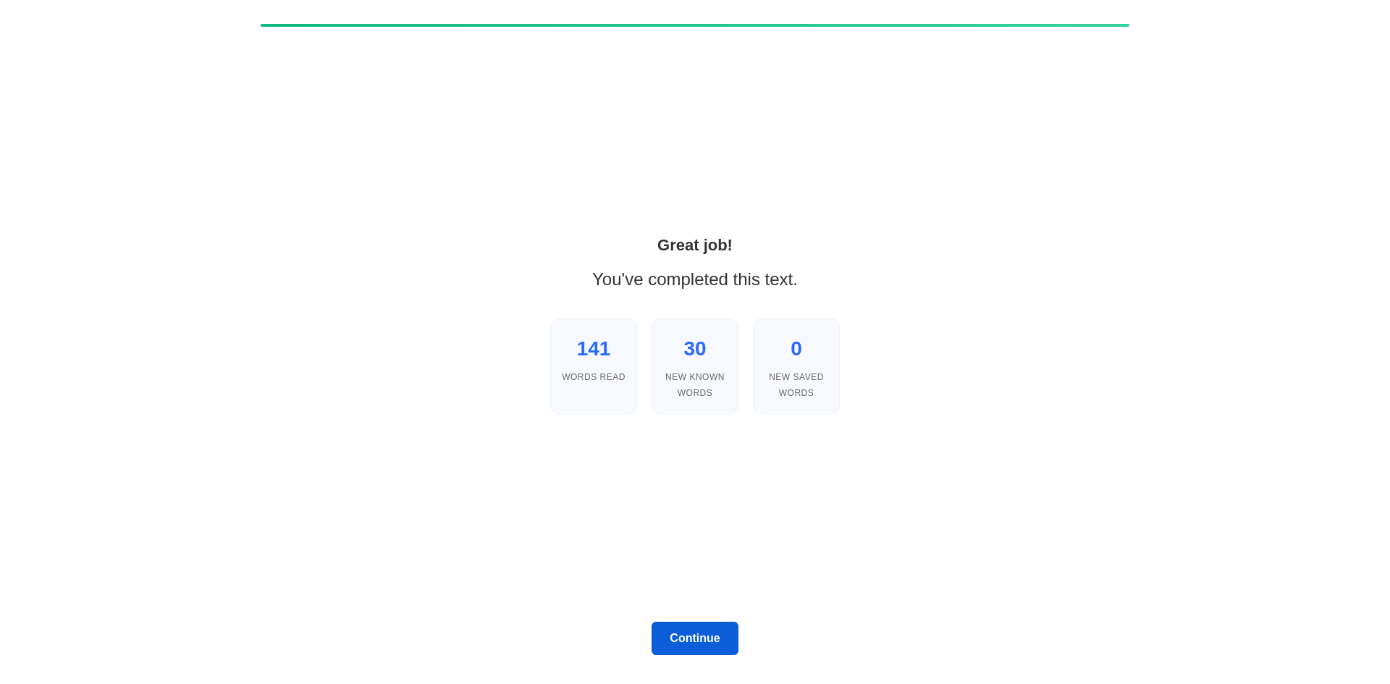
click at [699, 641] on button "Continue" at bounding box center [695, 638] width 87 height 33
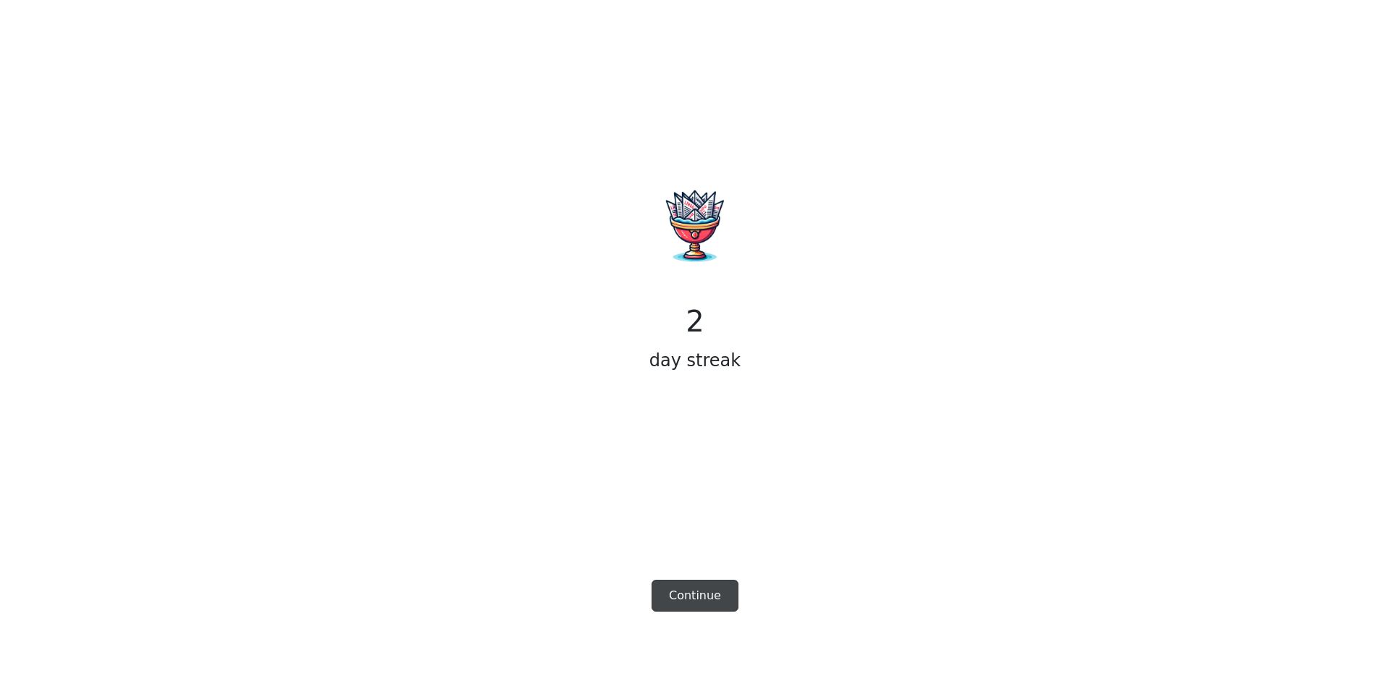
click at [700, 597] on button "Continue" at bounding box center [695, 596] width 87 height 32
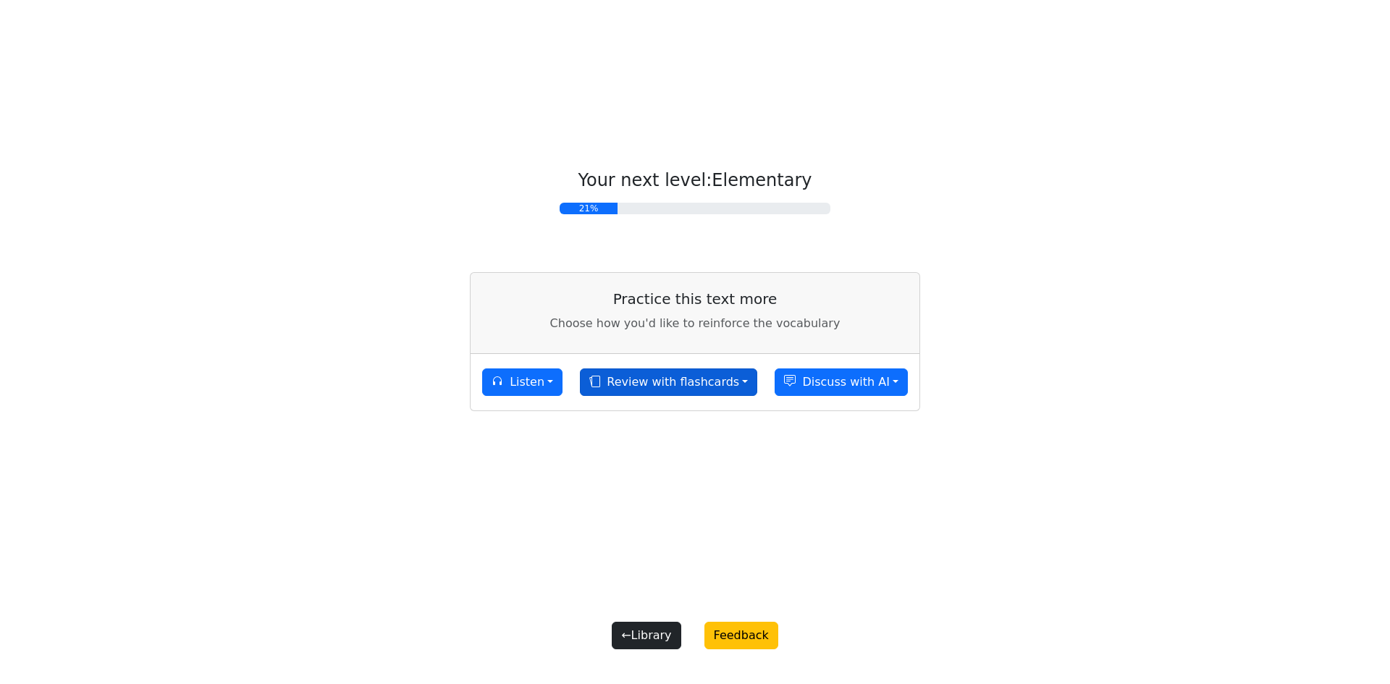
click at [689, 385] on button "Review with flashcards" at bounding box center [668, 383] width 177 height 28
click at [687, 437] on link "SRS flashcards (earliest due date first)" at bounding box center [711, 438] width 261 height 23
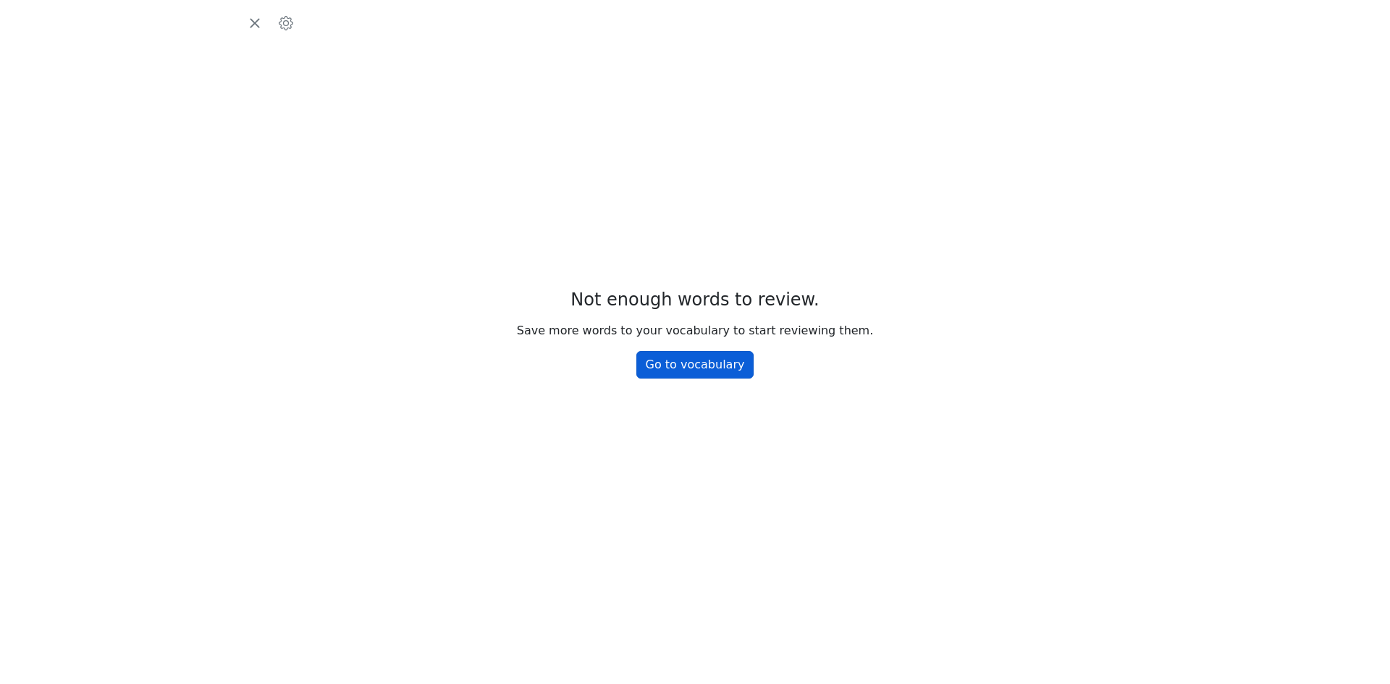
click at [689, 366] on link "Go to vocabulary" at bounding box center [696, 365] width 118 height 28
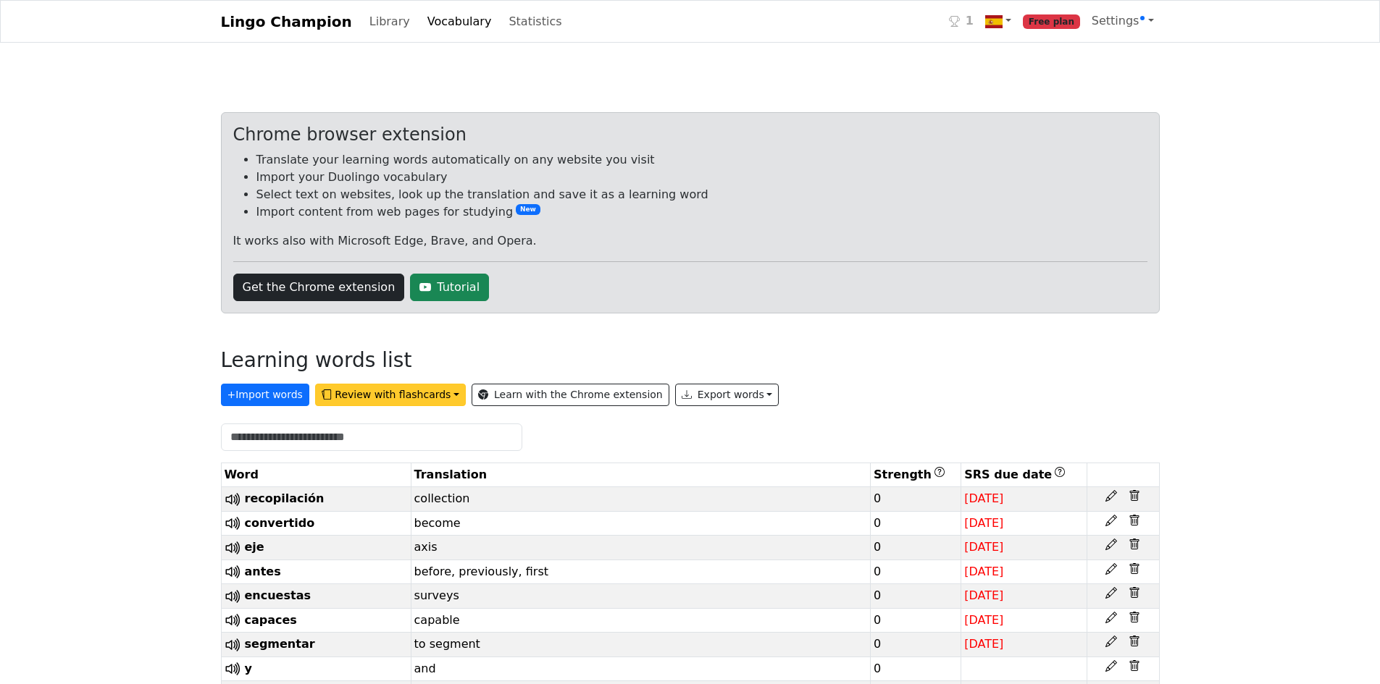
click at [356, 395] on button "Review with flashcards" at bounding box center [390, 395] width 151 height 22
click at [356, 424] on strong "General flashcards (lowest strength first)" at bounding box center [462, 426] width 271 height 14
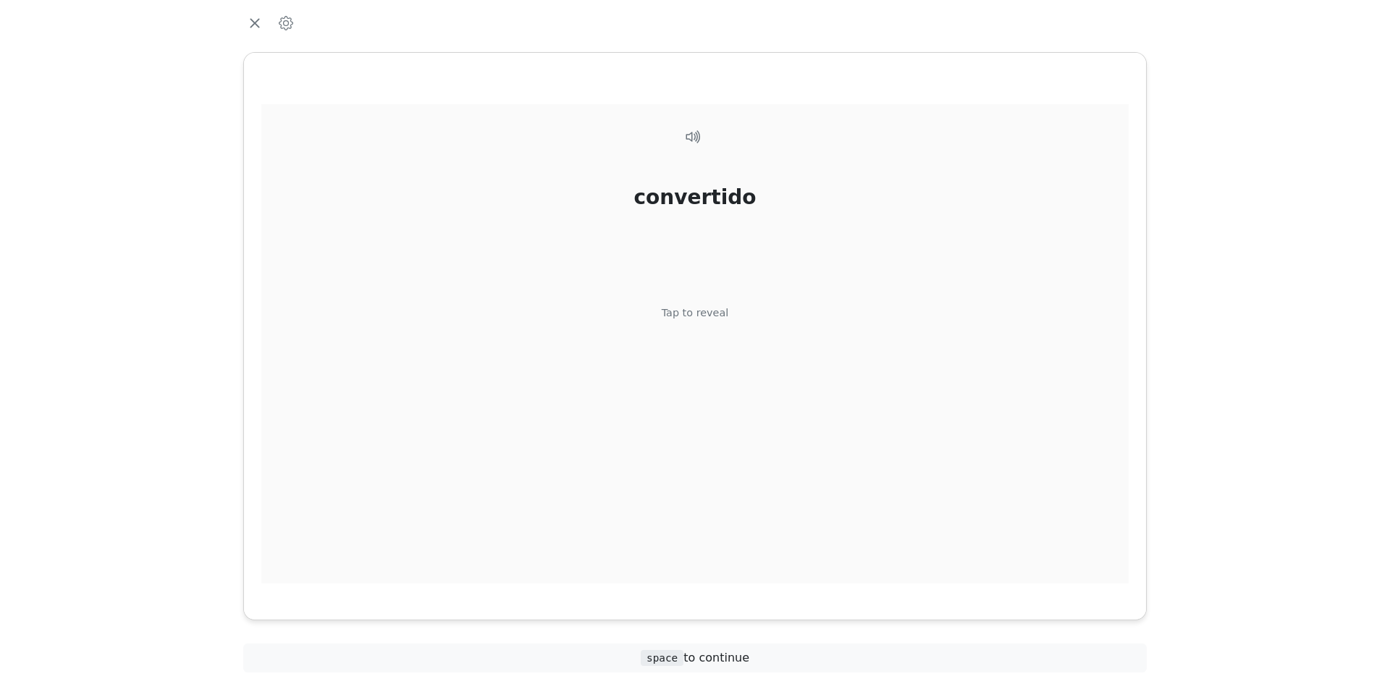
click at [701, 314] on div "Tap to reveal" at bounding box center [695, 314] width 67 height 16
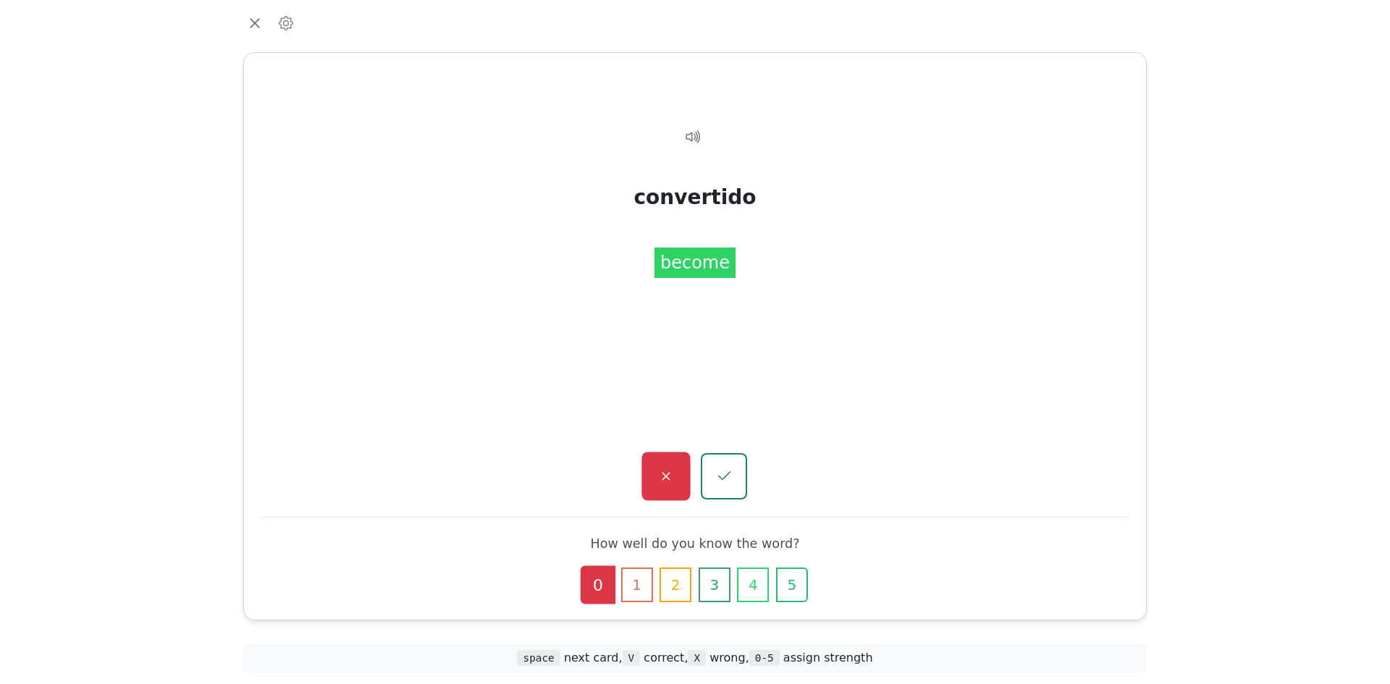
click at [662, 477] on icon "button" at bounding box center [666, 477] width 18 height 18
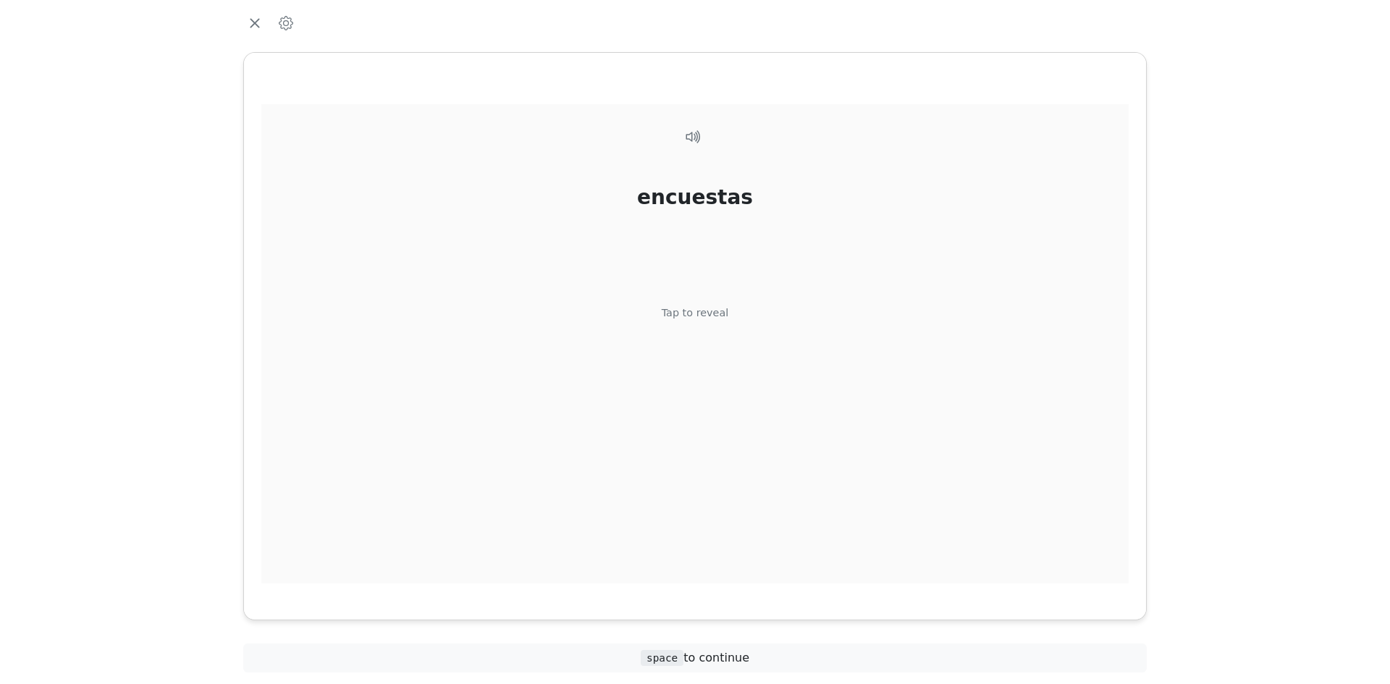
click at [689, 316] on div "Tap to reveal" at bounding box center [695, 314] width 67 height 16
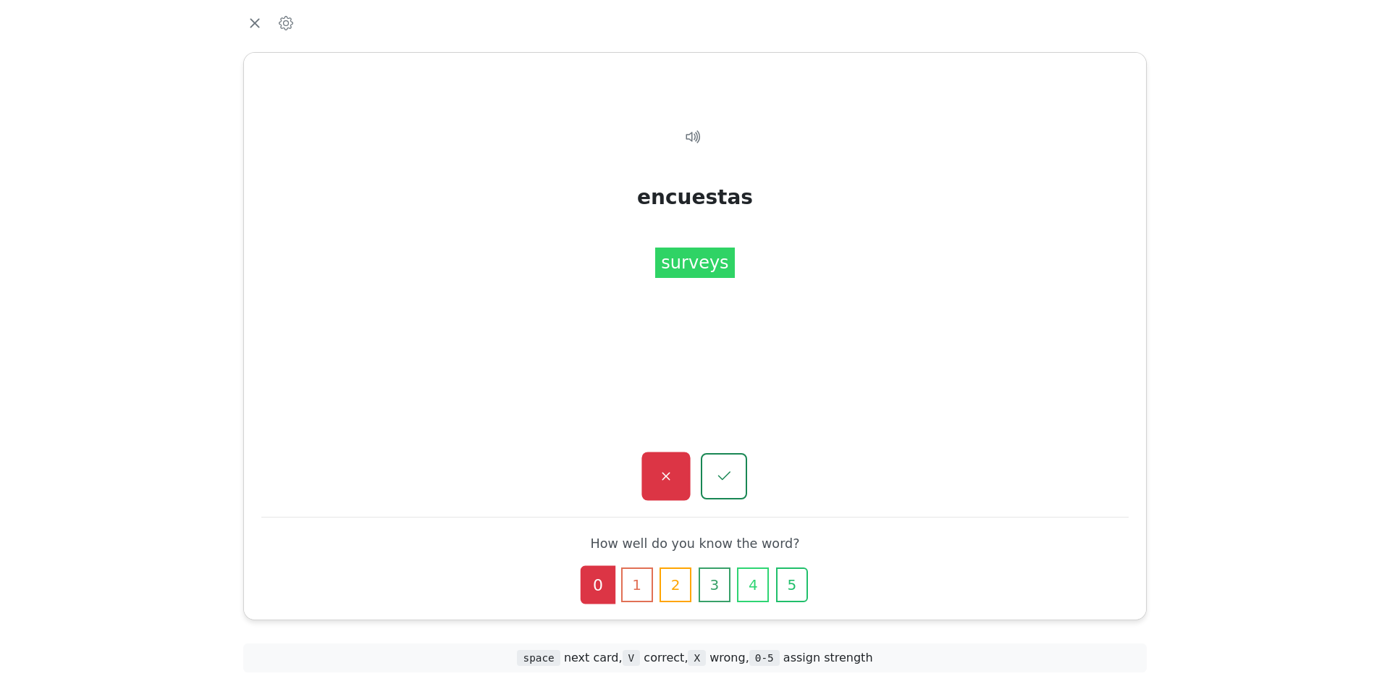
click at [666, 479] on icon "button" at bounding box center [666, 477] width 18 height 18
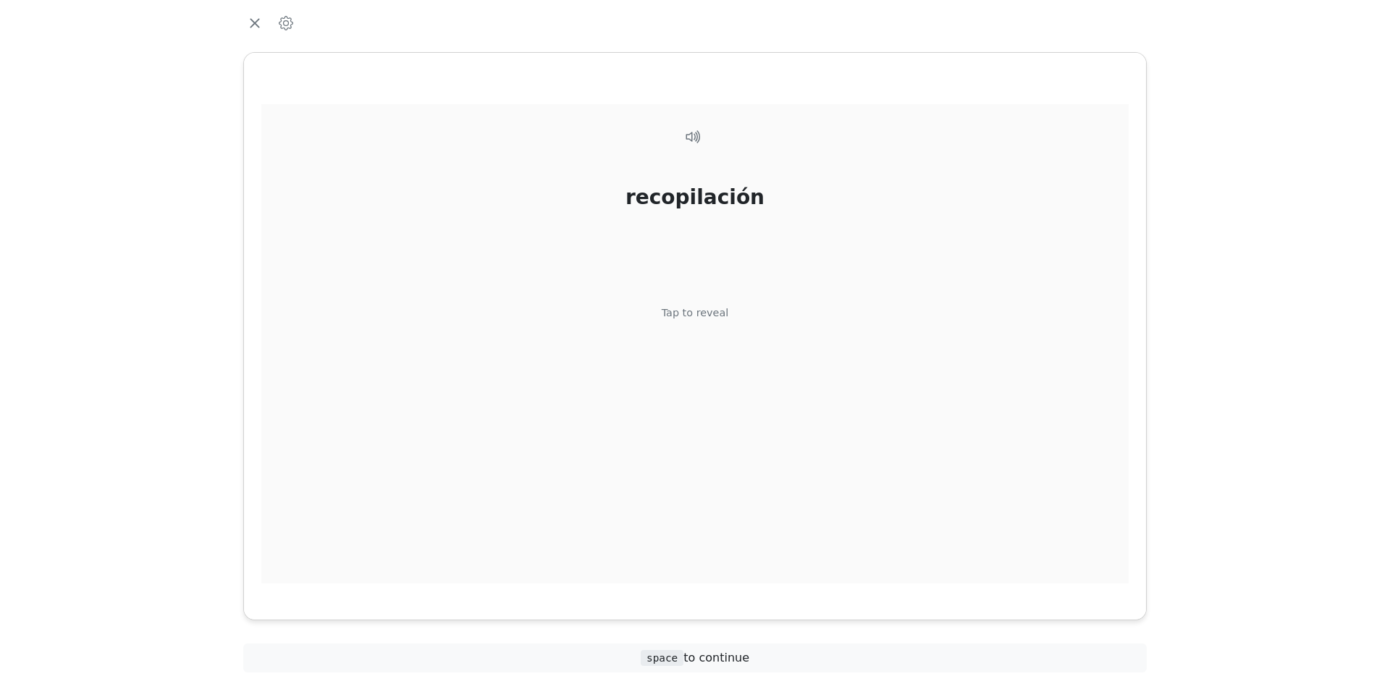
click at [694, 314] on div "Tap to reveal" at bounding box center [695, 314] width 67 height 16
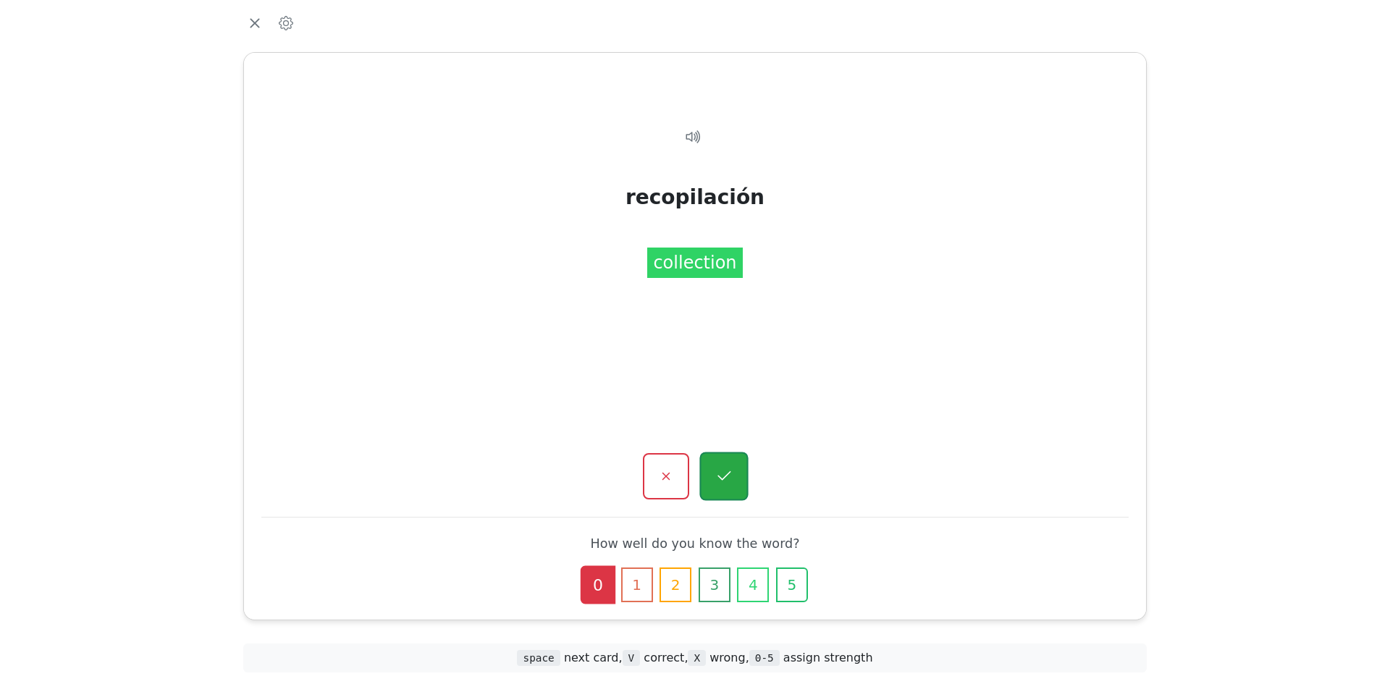
click at [726, 471] on icon "button" at bounding box center [724, 477] width 18 height 18
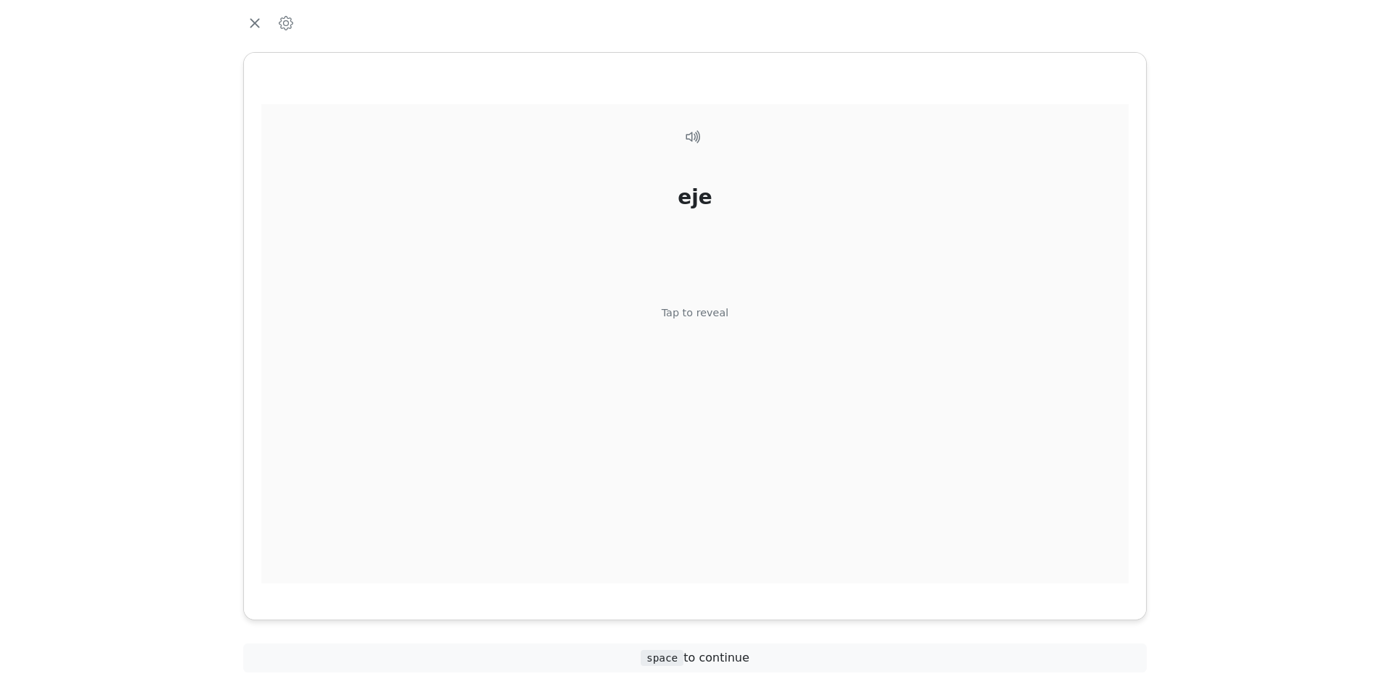
click at [697, 312] on div "Tap to reveal" at bounding box center [695, 314] width 67 height 16
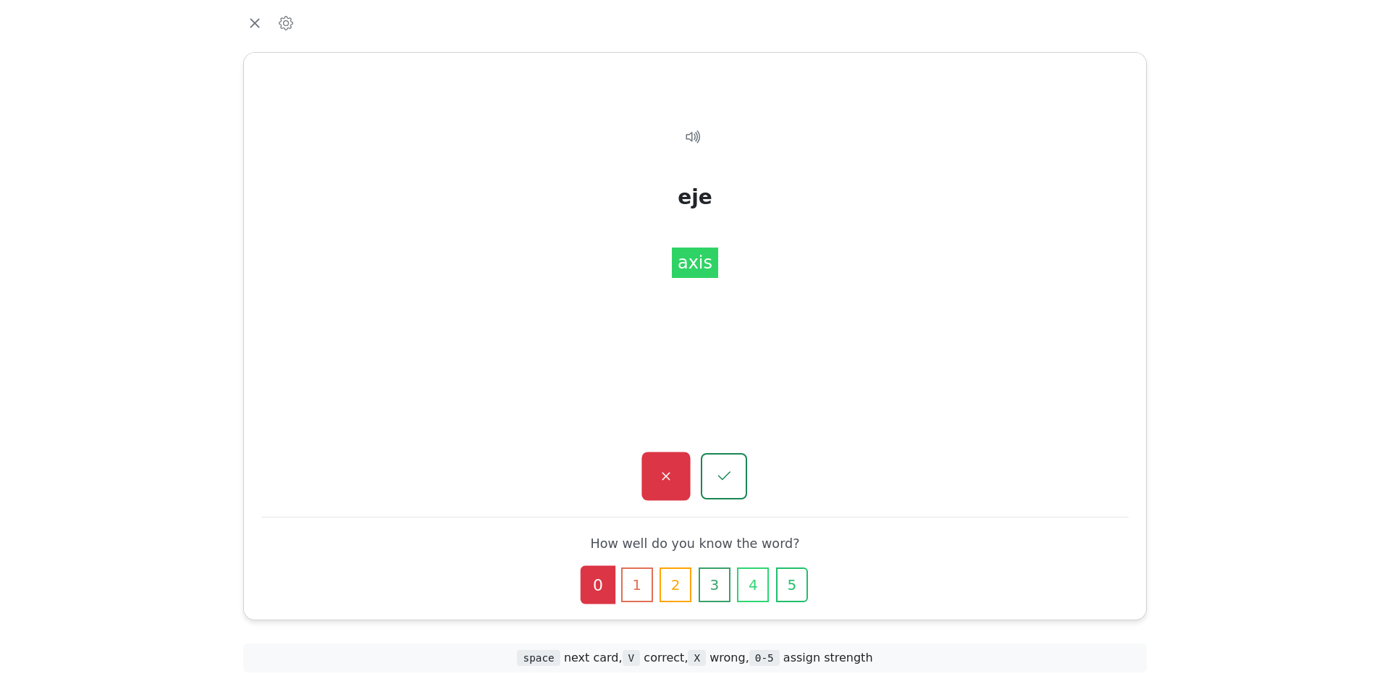
click at [656, 479] on button "button" at bounding box center [666, 477] width 49 height 49
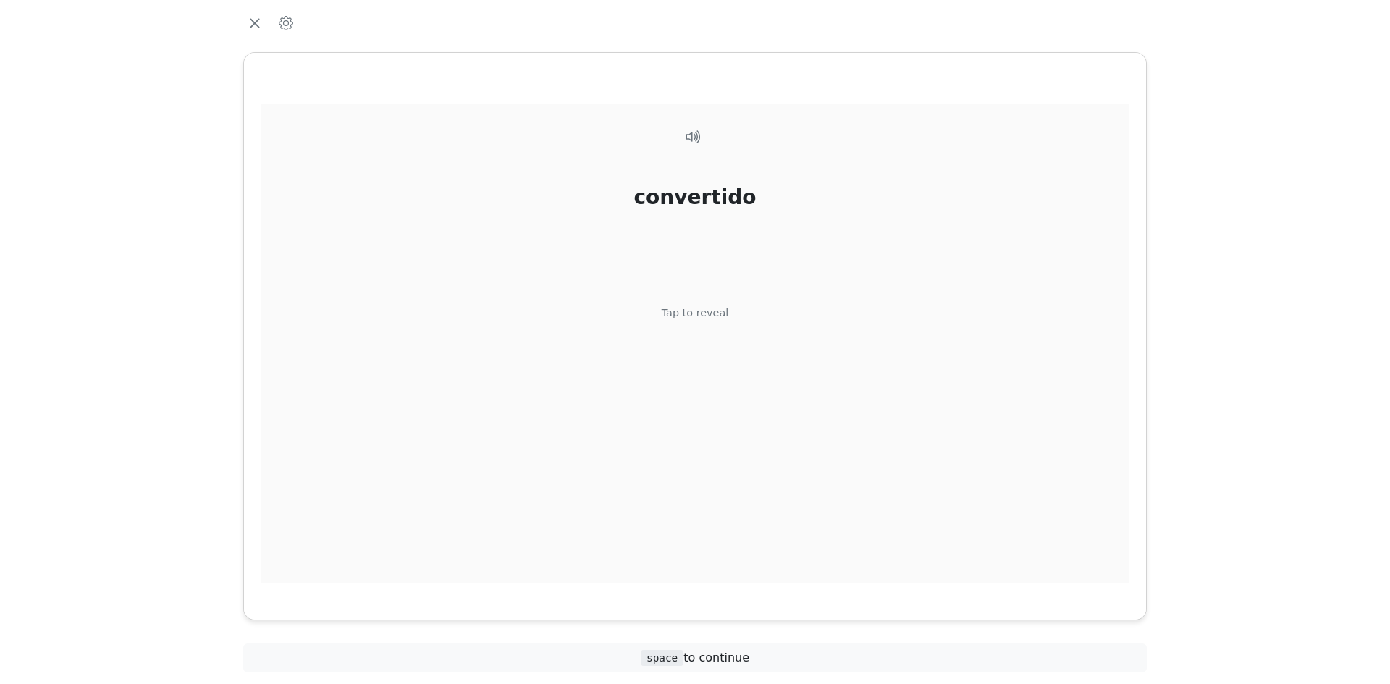
click at [704, 313] on div "Tap to reveal" at bounding box center [695, 314] width 67 height 16
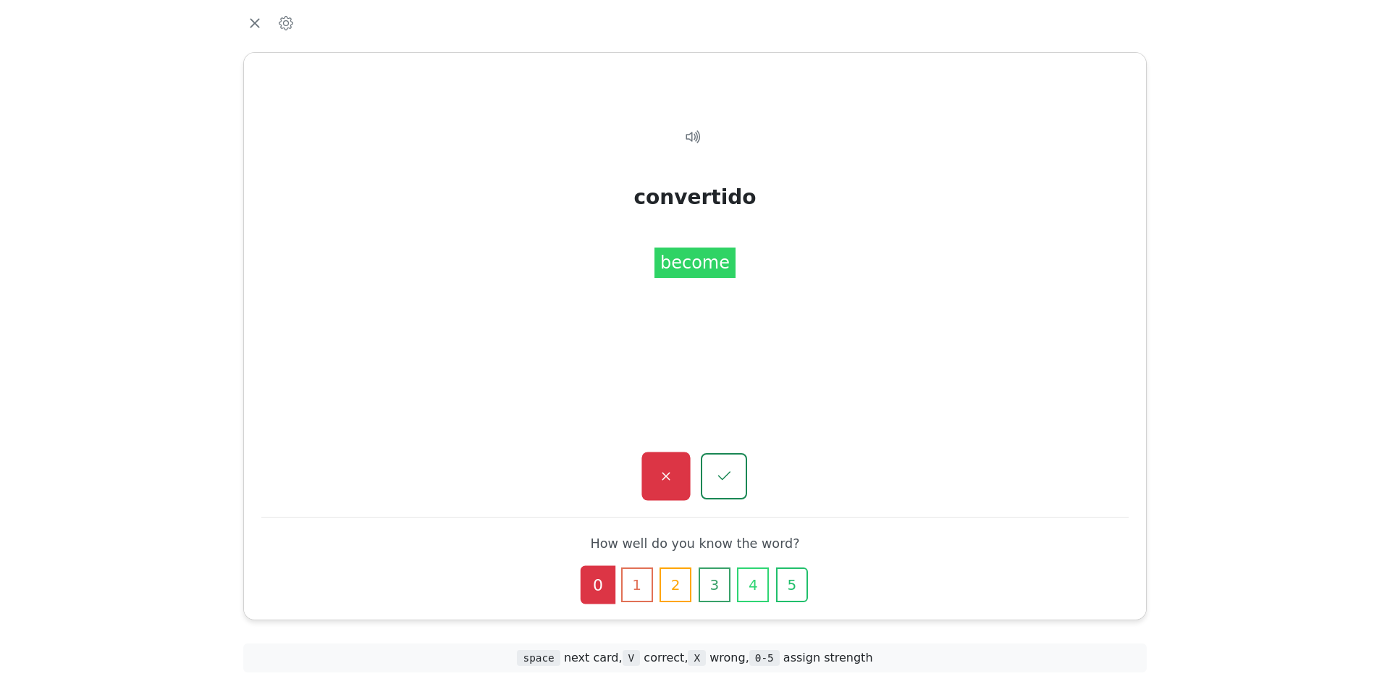
click at [668, 473] on icon "button" at bounding box center [666, 477] width 18 height 18
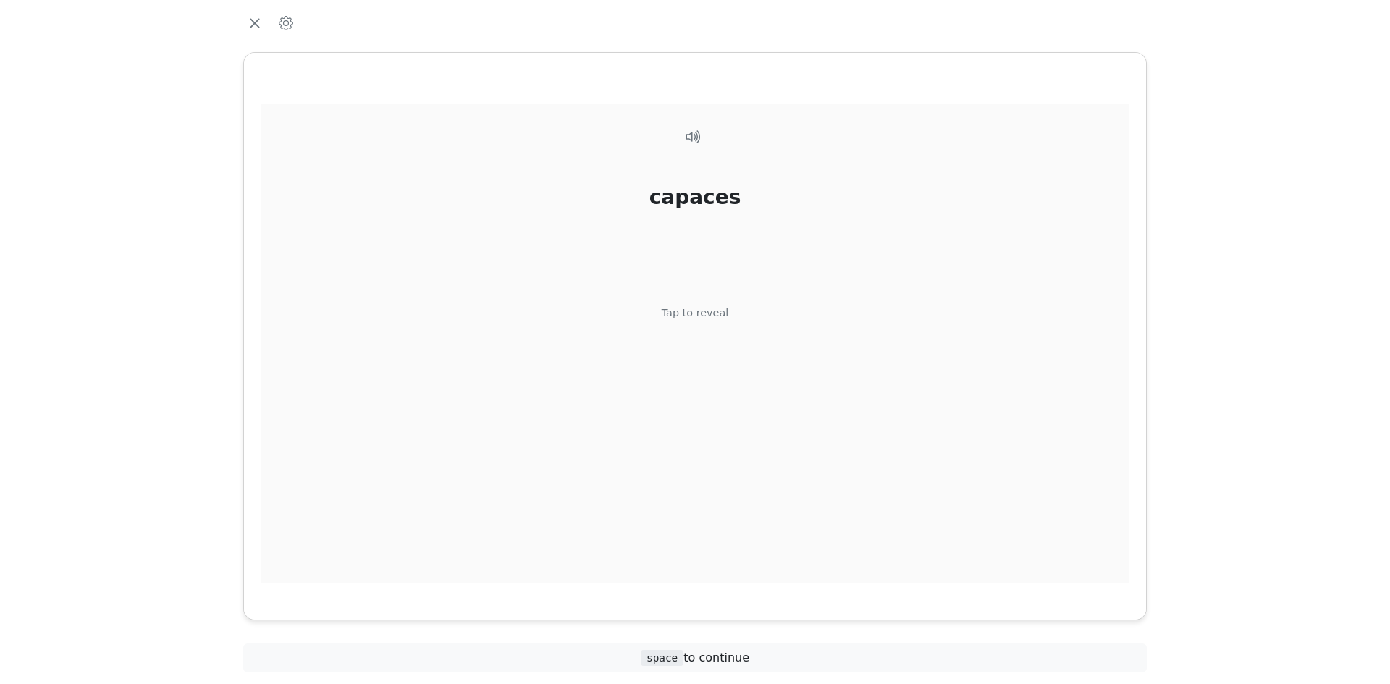
click at [683, 314] on div "Tap to reveal" at bounding box center [695, 314] width 67 height 16
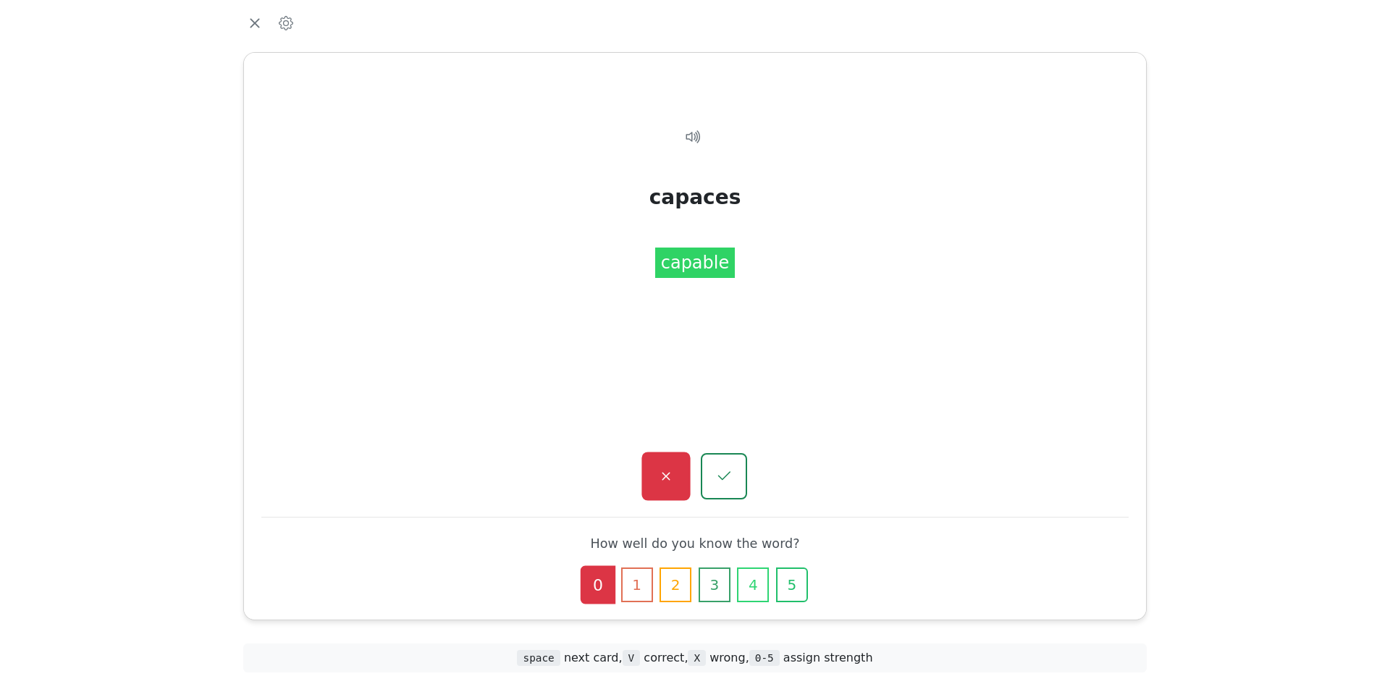
click at [671, 471] on icon "button" at bounding box center [666, 477] width 18 height 18
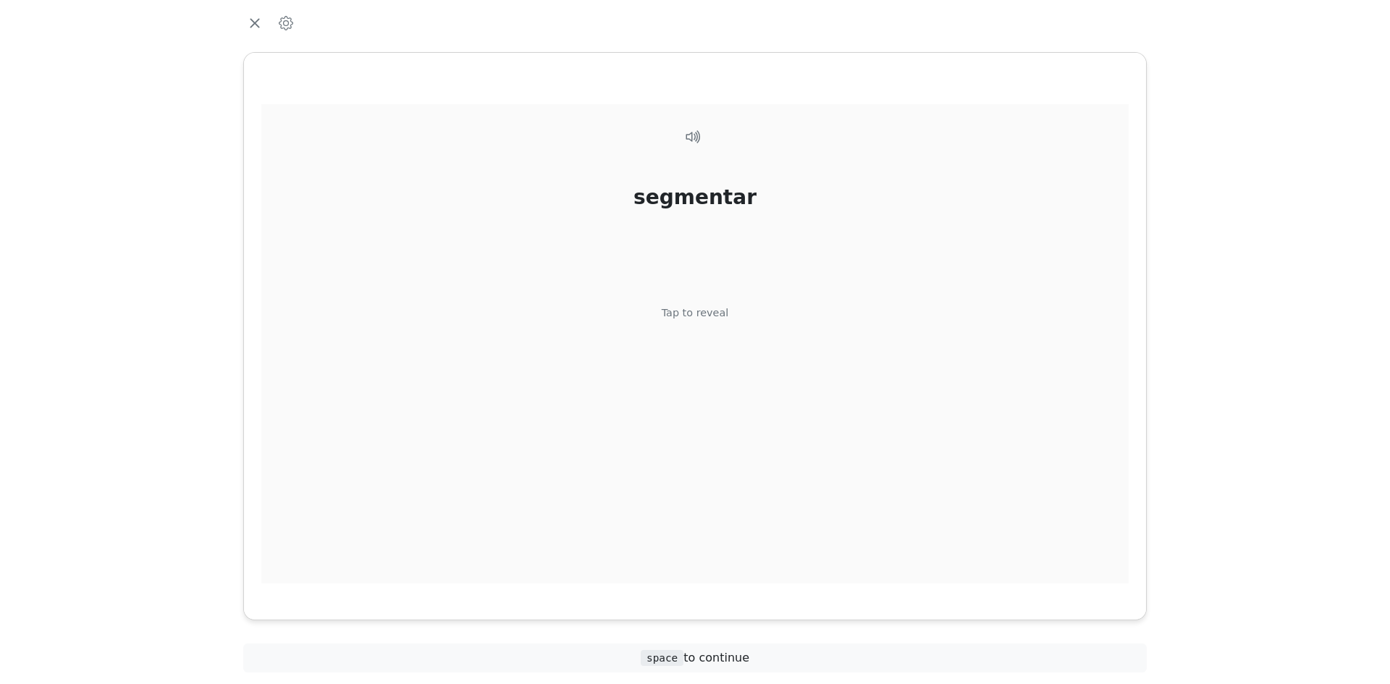
click at [696, 308] on div "Tap to reveal" at bounding box center [695, 314] width 67 height 16
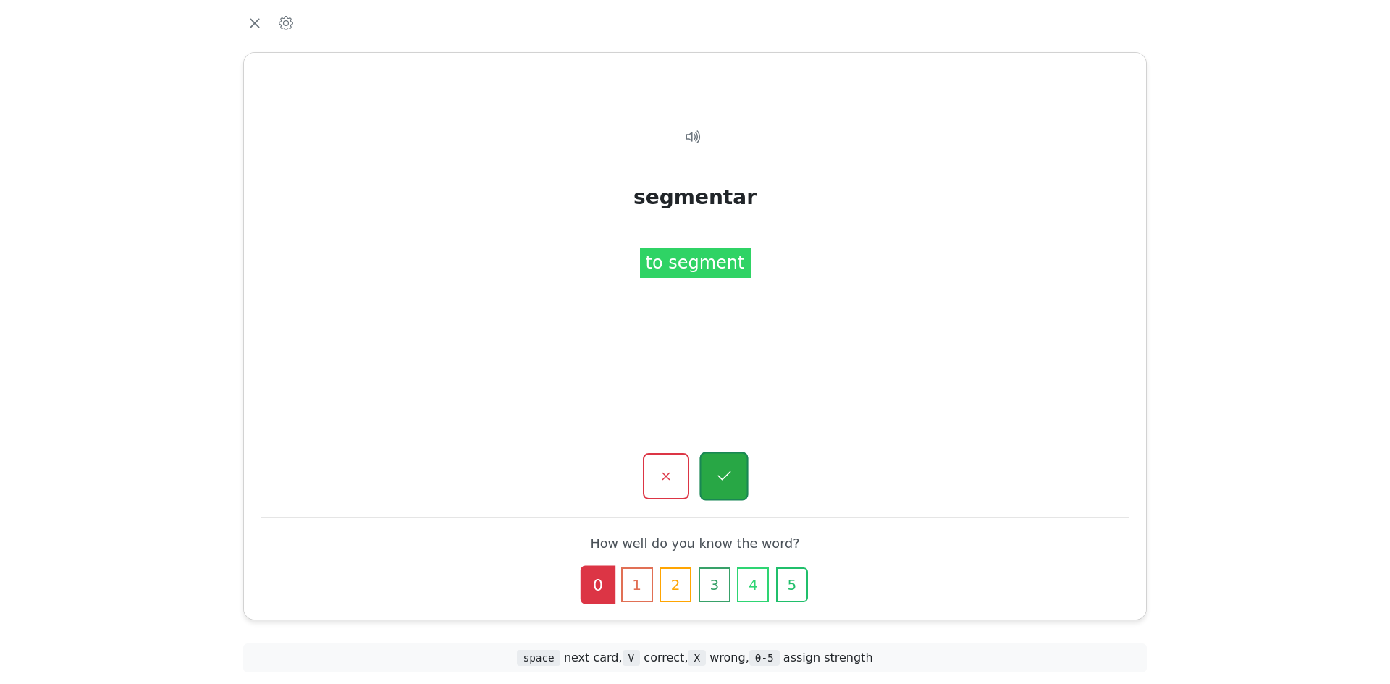
click at [723, 482] on icon "button" at bounding box center [724, 477] width 18 height 18
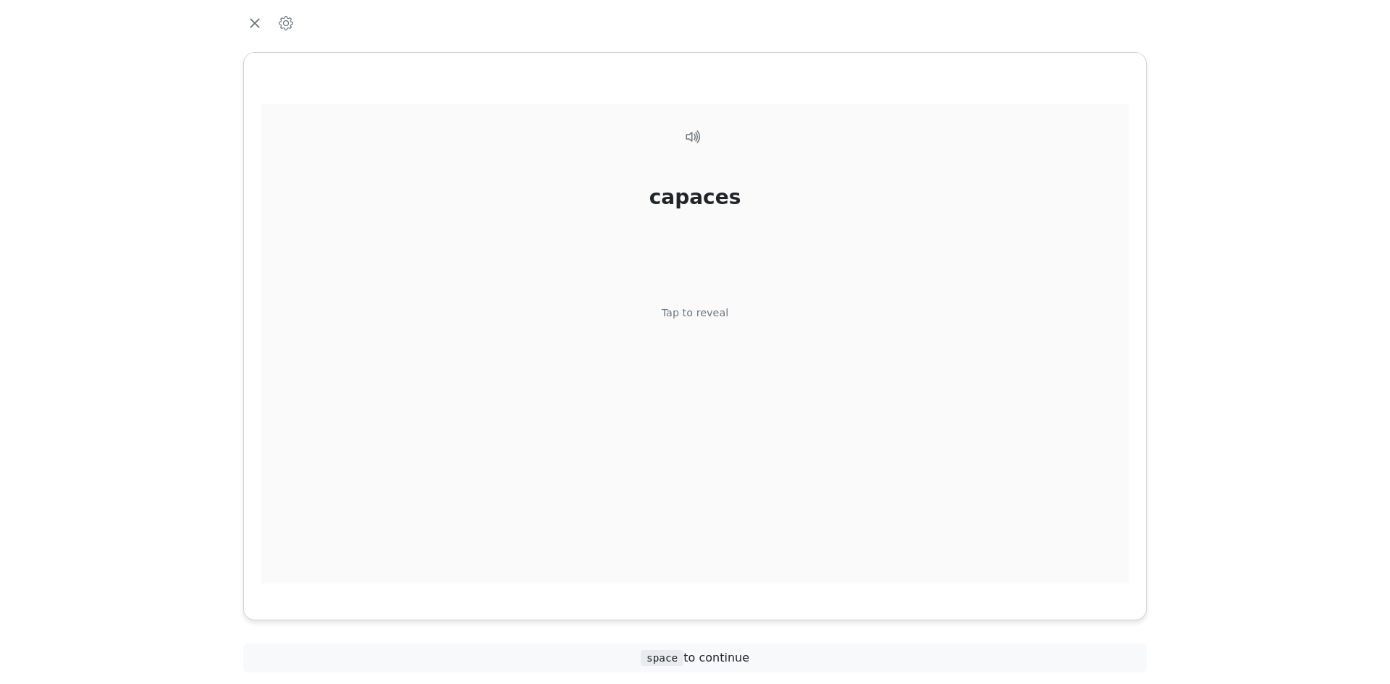
click at [691, 309] on div "Tap to reveal" at bounding box center [695, 314] width 67 height 16
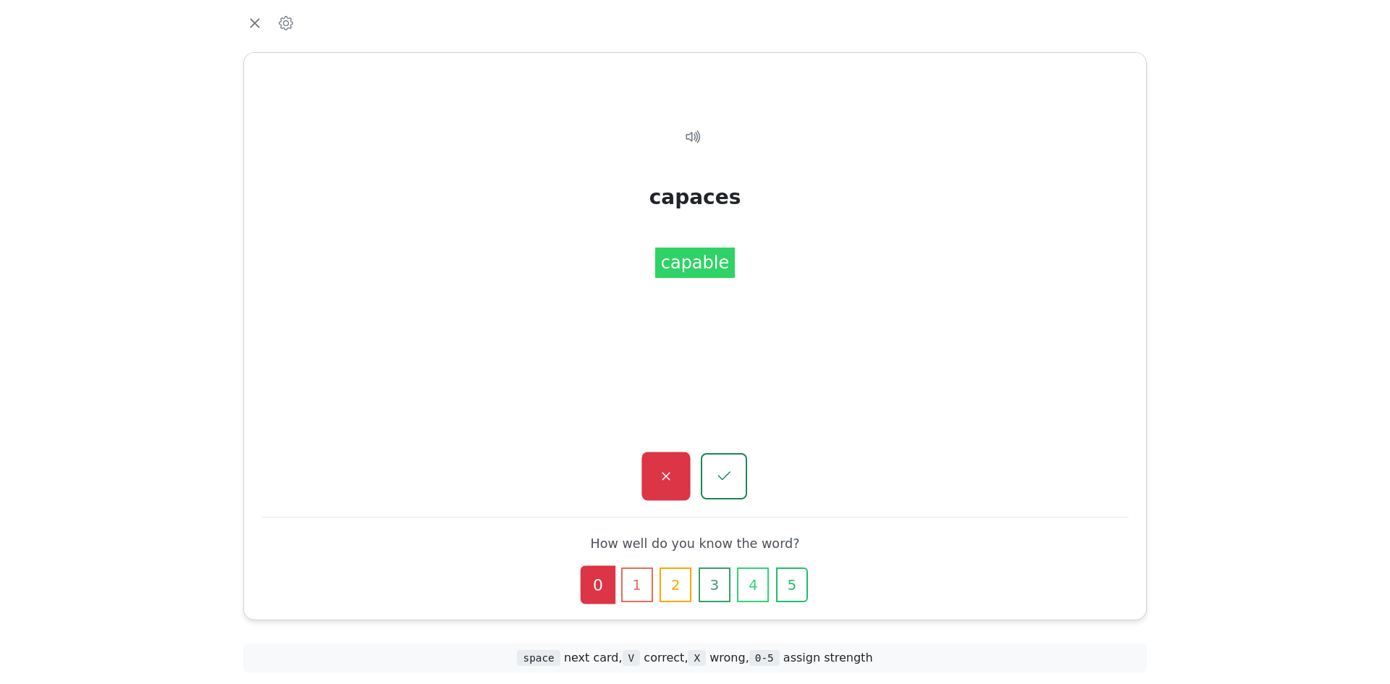
click at [663, 469] on icon "button" at bounding box center [666, 477] width 18 height 18
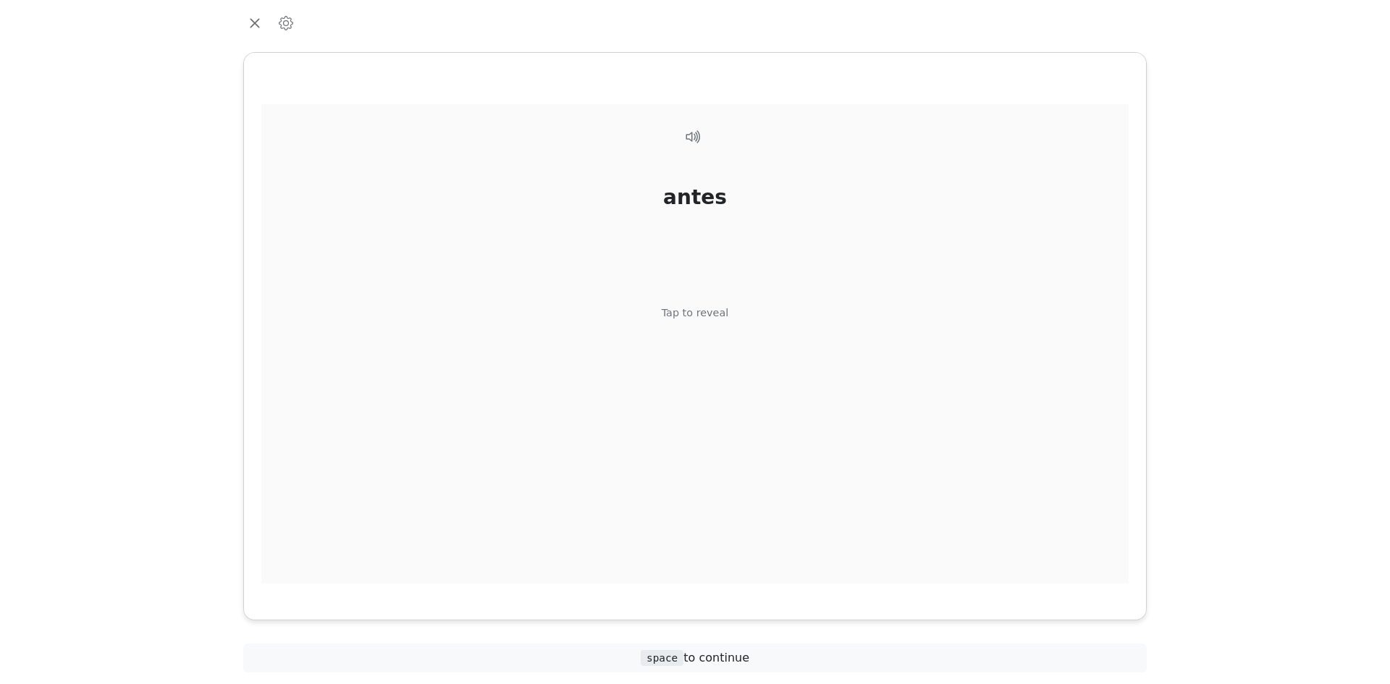
click at [684, 316] on div "Tap to reveal" at bounding box center [695, 314] width 67 height 16
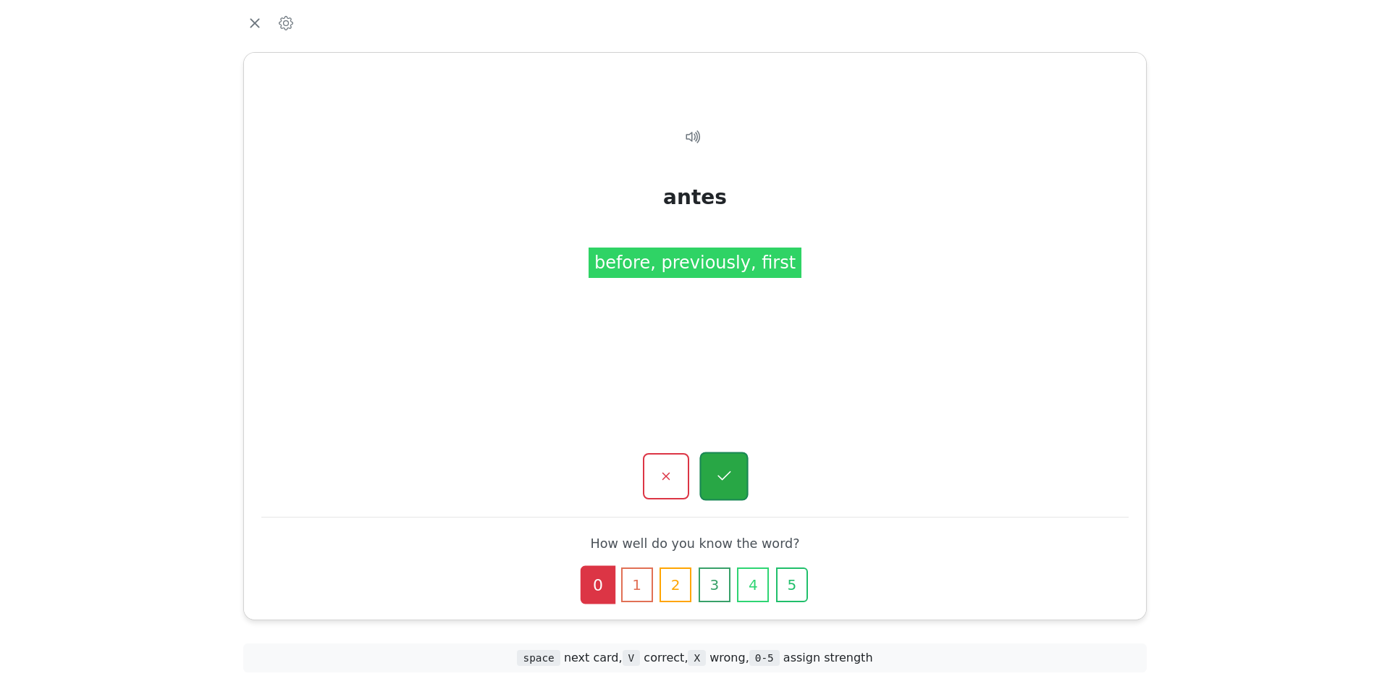
click at [711, 468] on button "button" at bounding box center [724, 477] width 49 height 49
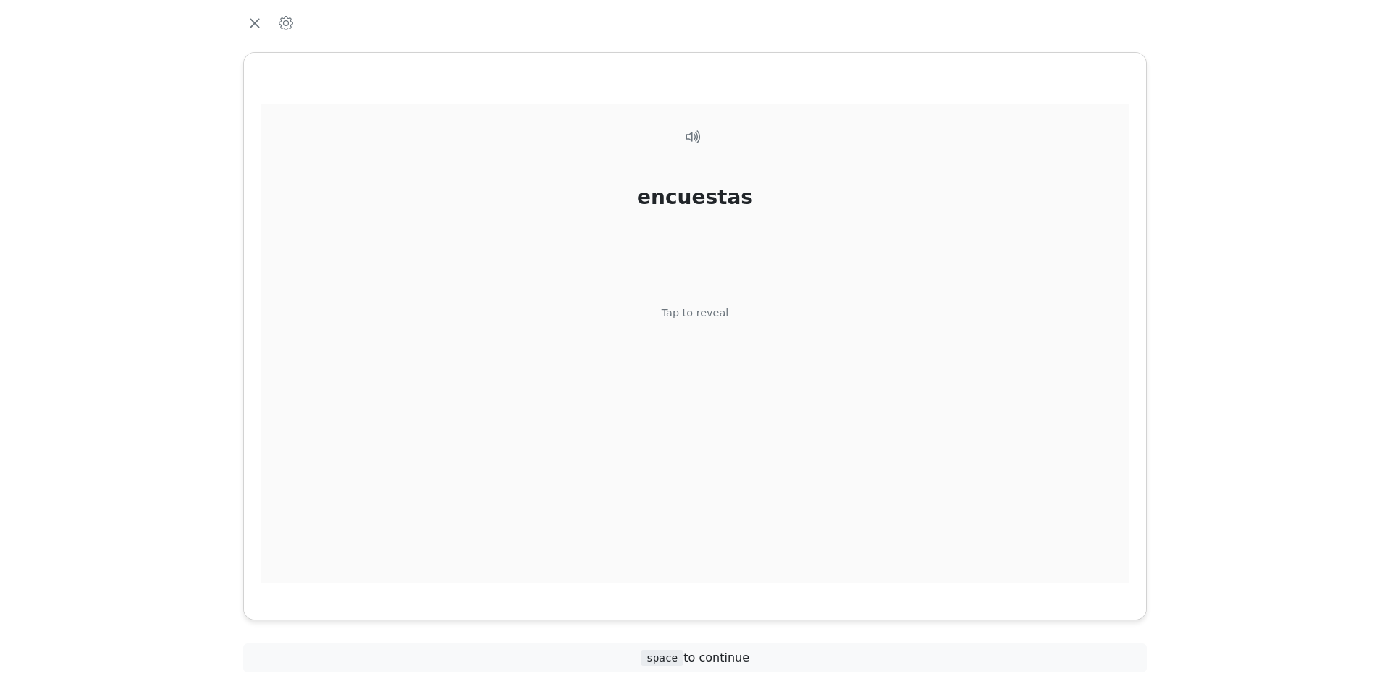
click at [691, 312] on div "Tap to reveal" at bounding box center [695, 314] width 67 height 16
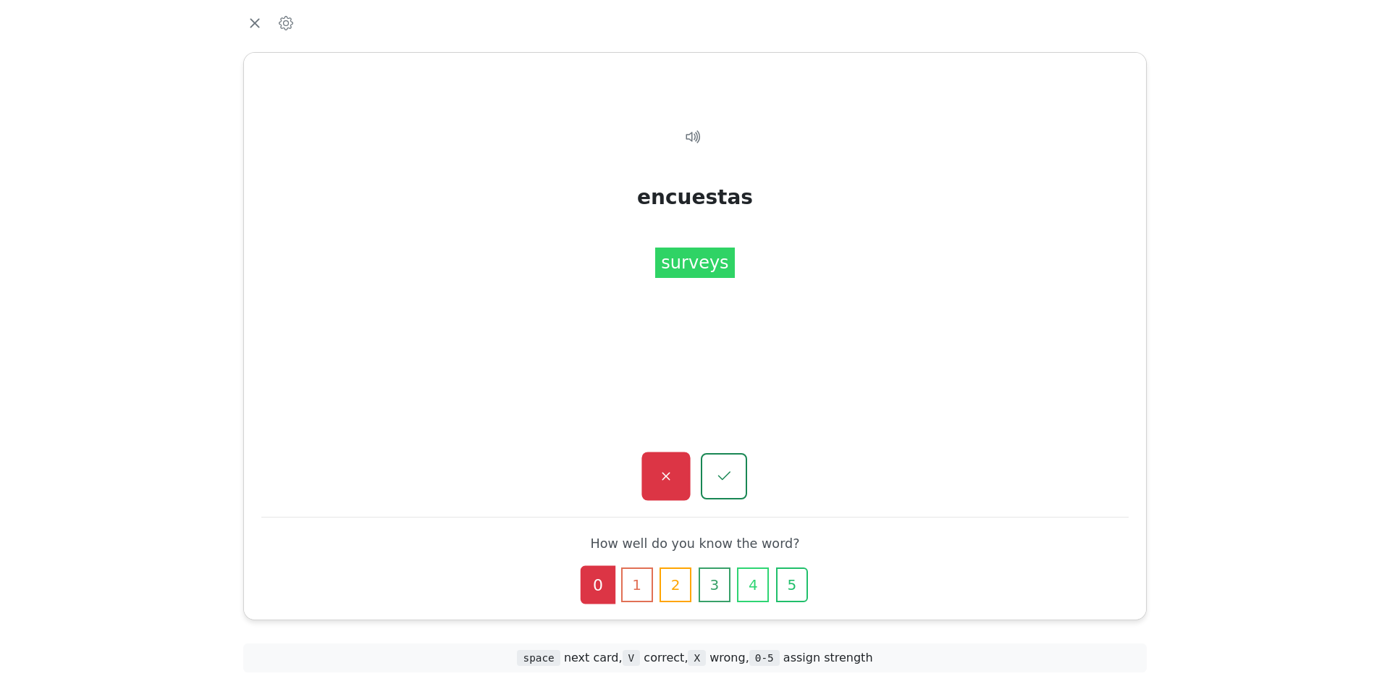
click at [671, 477] on icon "button" at bounding box center [666, 477] width 18 height 18
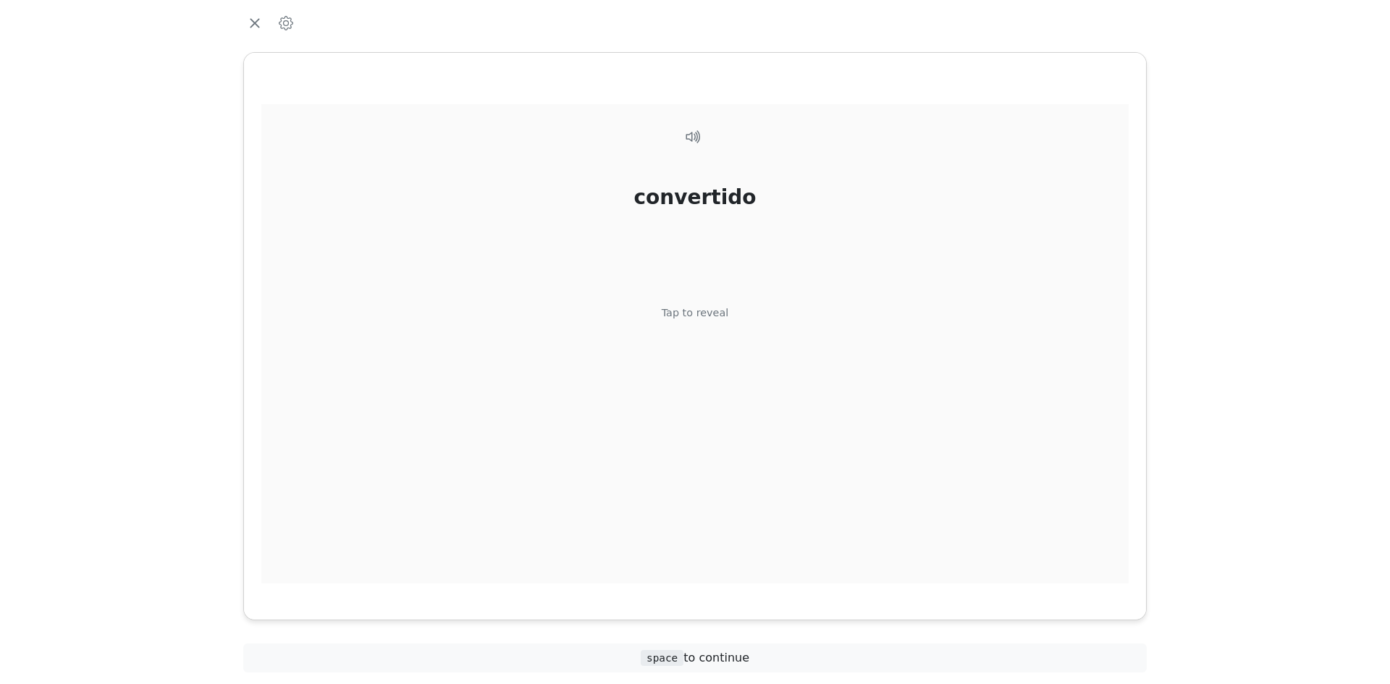
click at [678, 313] on div "Tap to reveal" at bounding box center [695, 314] width 67 height 16
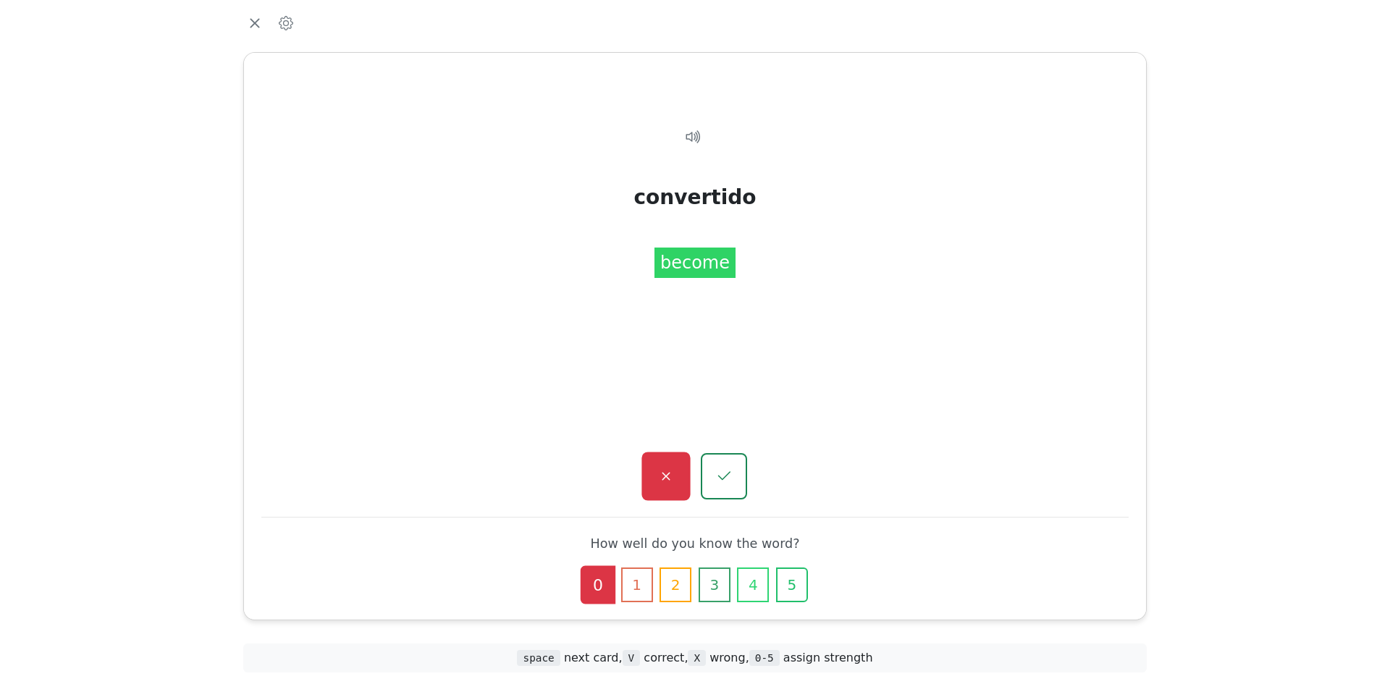
click at [669, 473] on icon "button" at bounding box center [666, 477] width 8 height 8
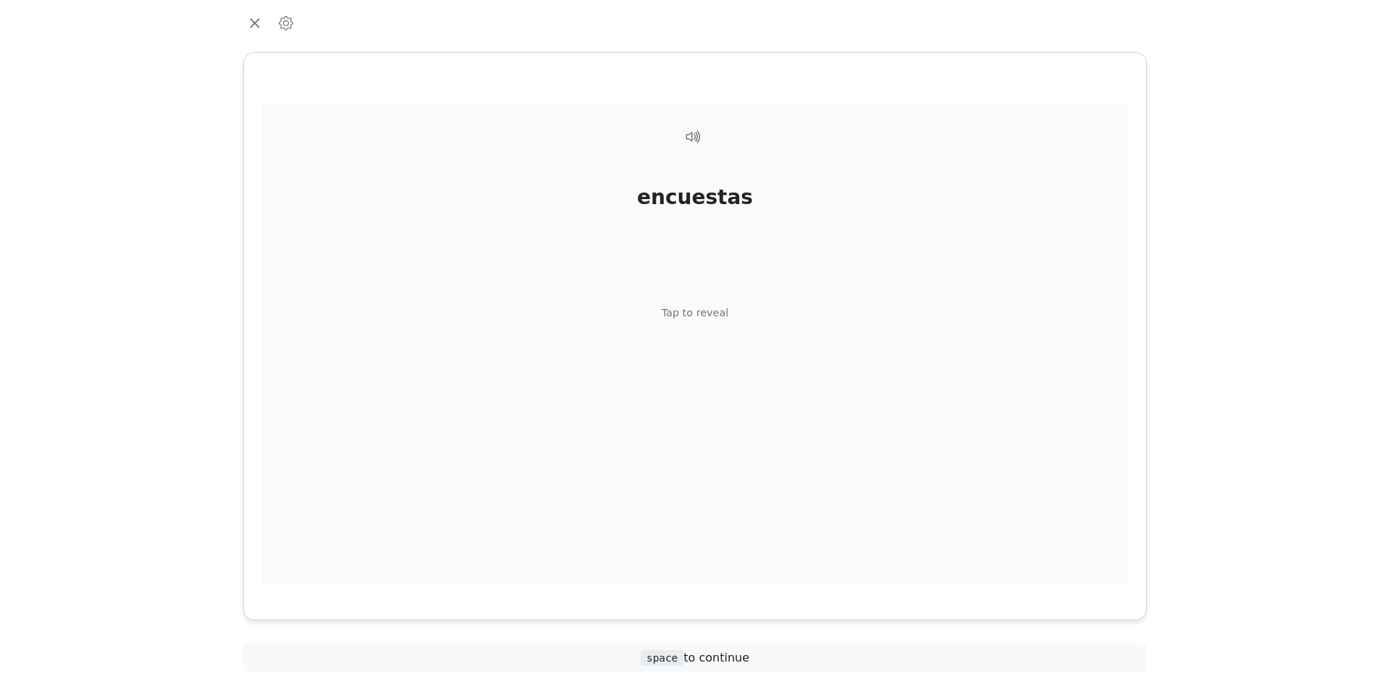
click at [692, 314] on div "Tap to reveal" at bounding box center [695, 314] width 67 height 16
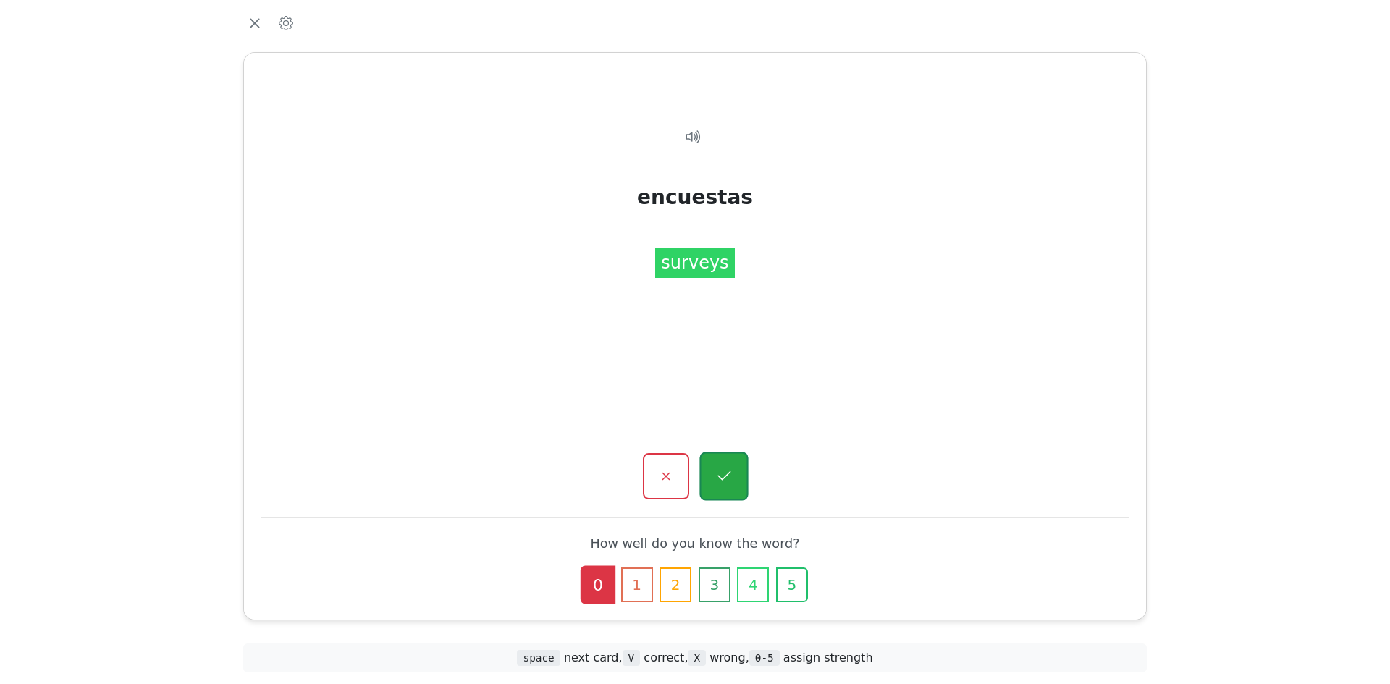
click at [722, 477] on icon "button" at bounding box center [724, 477] width 18 height 18
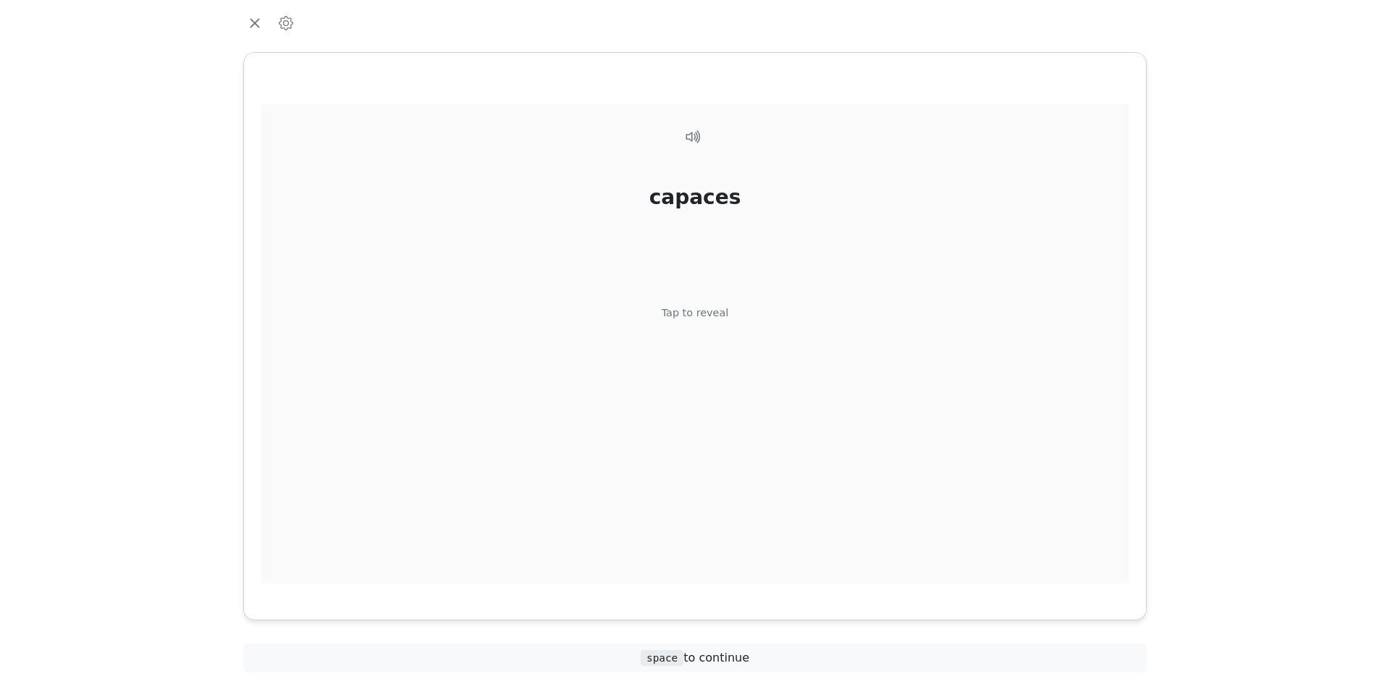
click at [693, 310] on div "Tap to reveal" at bounding box center [695, 314] width 67 height 16
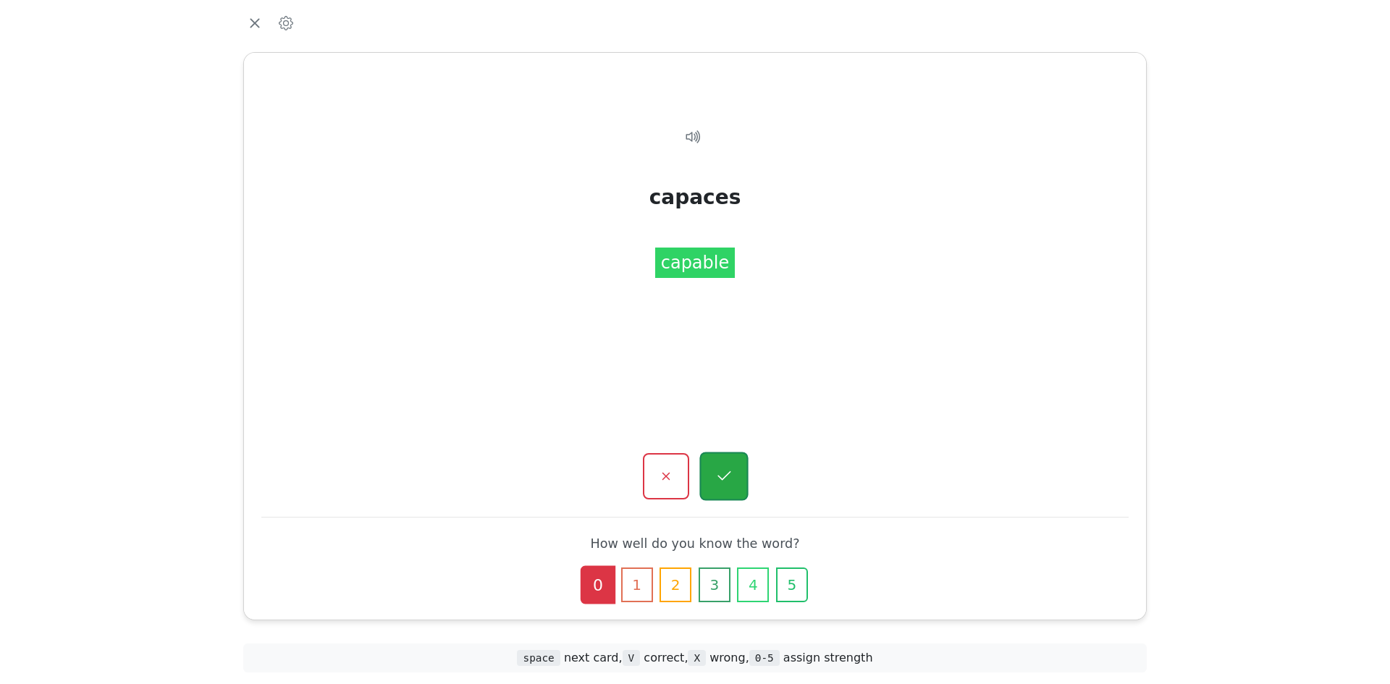
click at [724, 465] on button "button" at bounding box center [724, 477] width 49 height 49
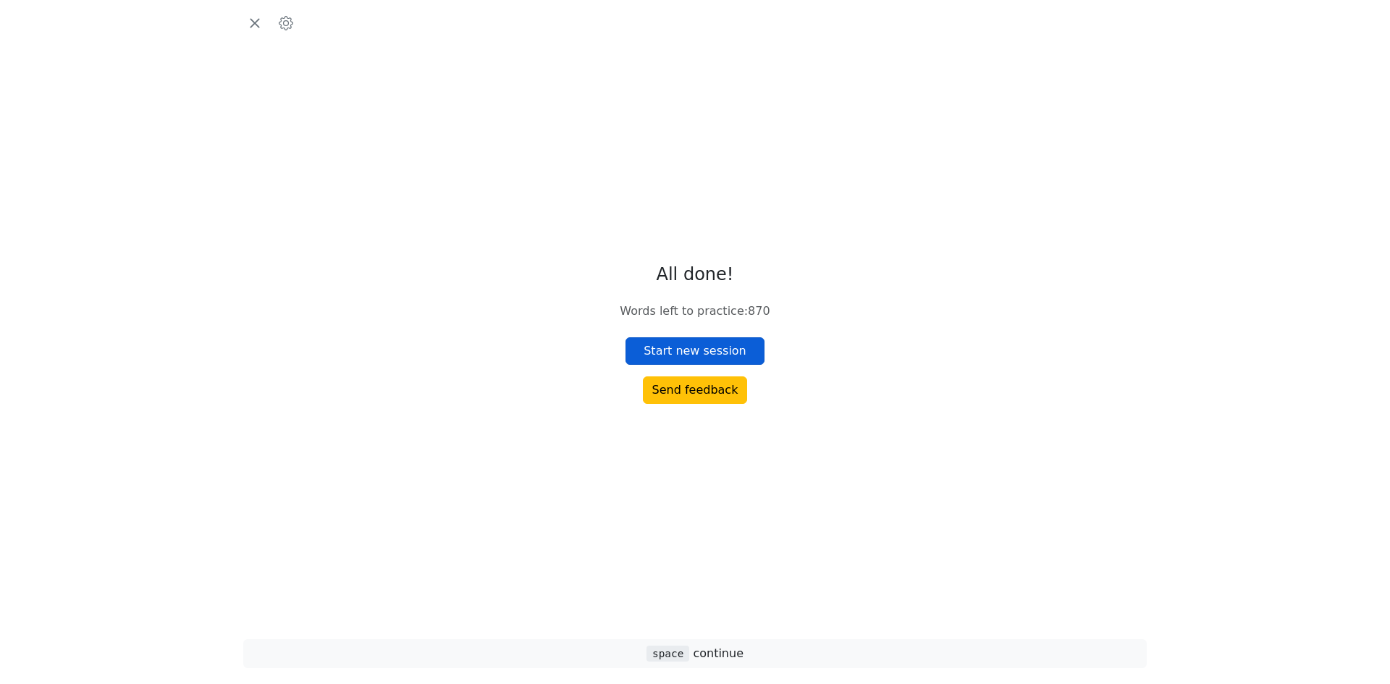
click at [697, 351] on button "Start new session" at bounding box center [695, 351] width 139 height 28
